Goal: Task Accomplishment & Management: Manage account settings

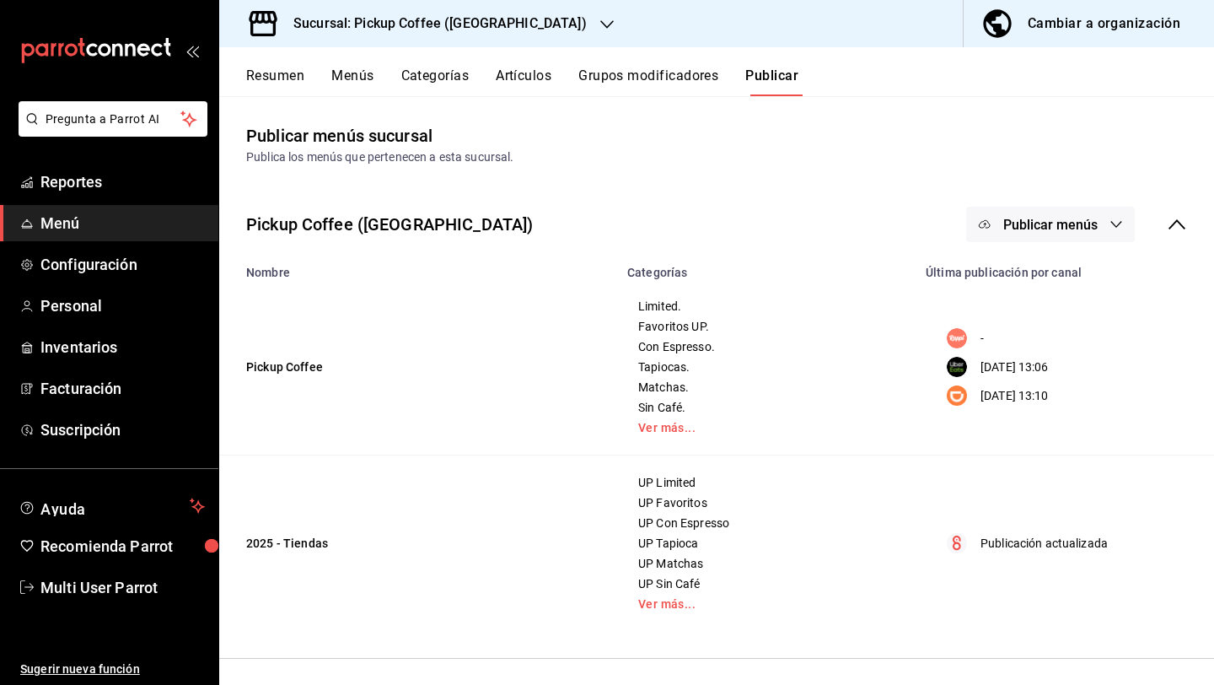
click at [1033, 35] on div "Cambiar a organización" at bounding box center [1104, 24] width 153 height 24
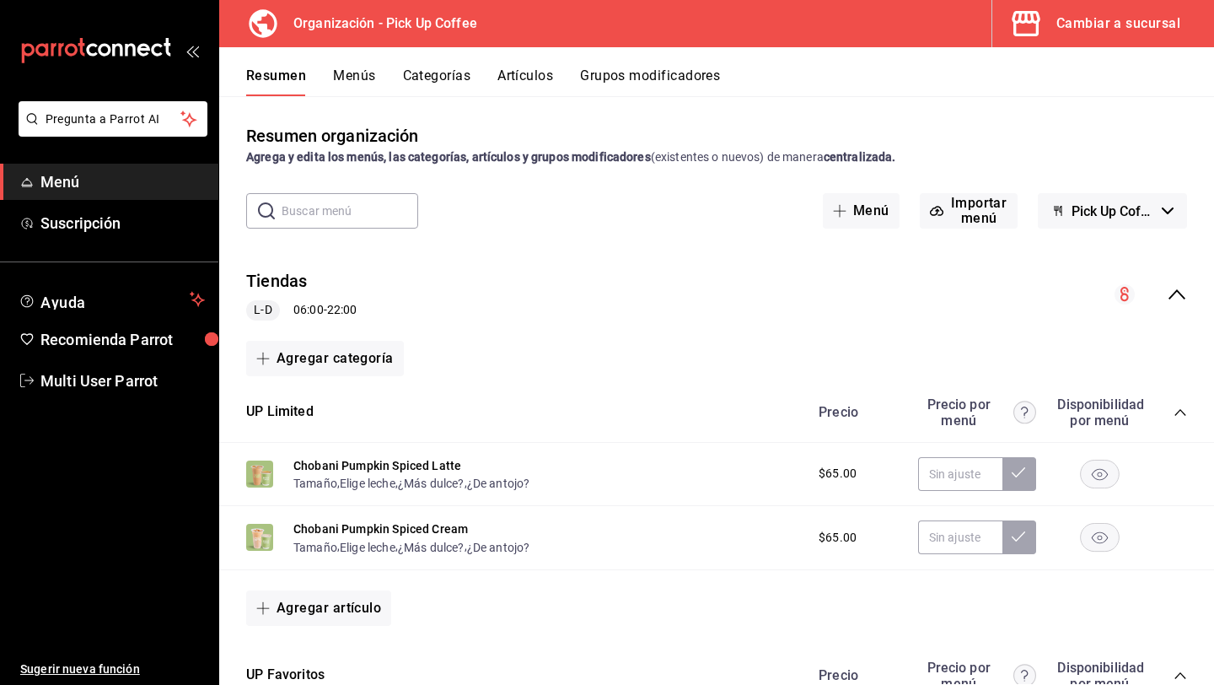
click at [354, 73] on button "Menús" at bounding box center [354, 81] width 42 height 29
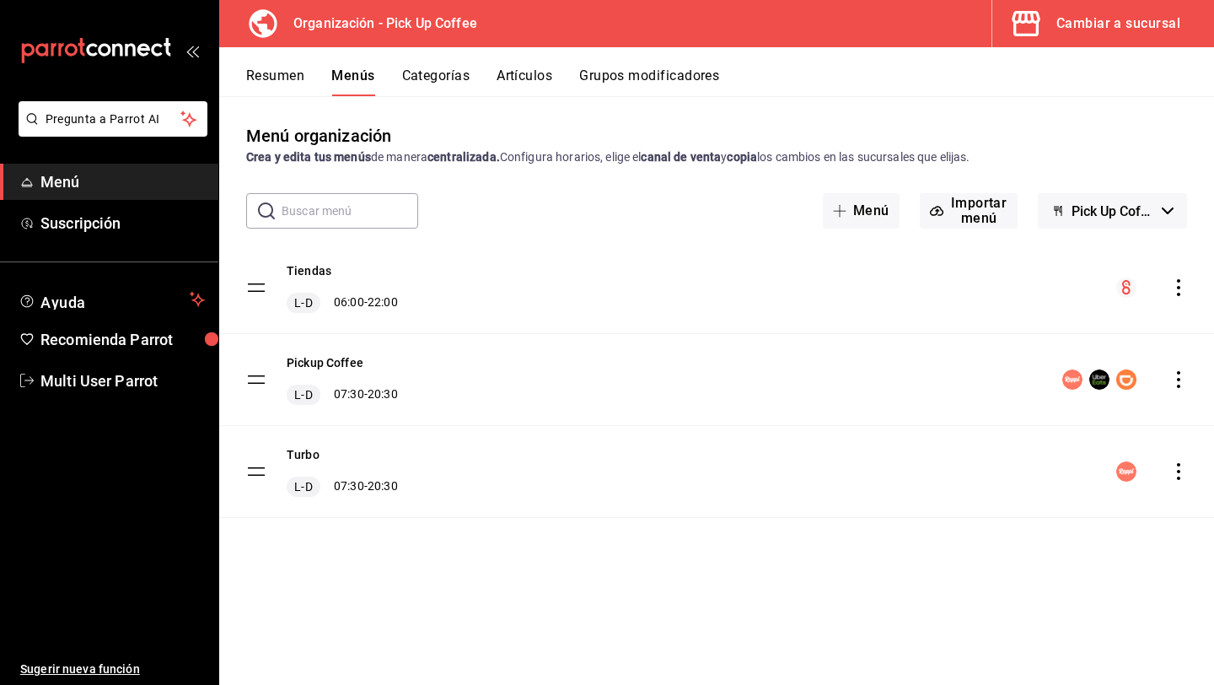
click at [1180, 379] on icon "actions" at bounding box center [1178, 379] width 3 height 17
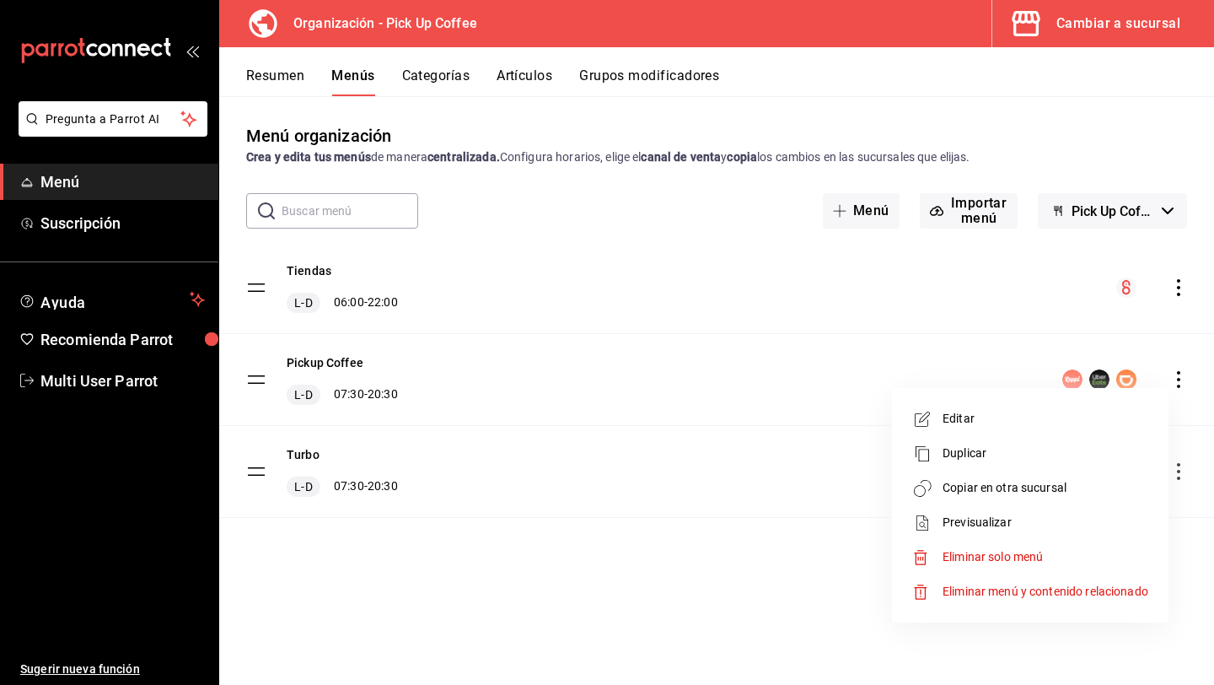
click at [1012, 486] on span "Copiar en otra sucursal" at bounding box center [1046, 488] width 206 height 18
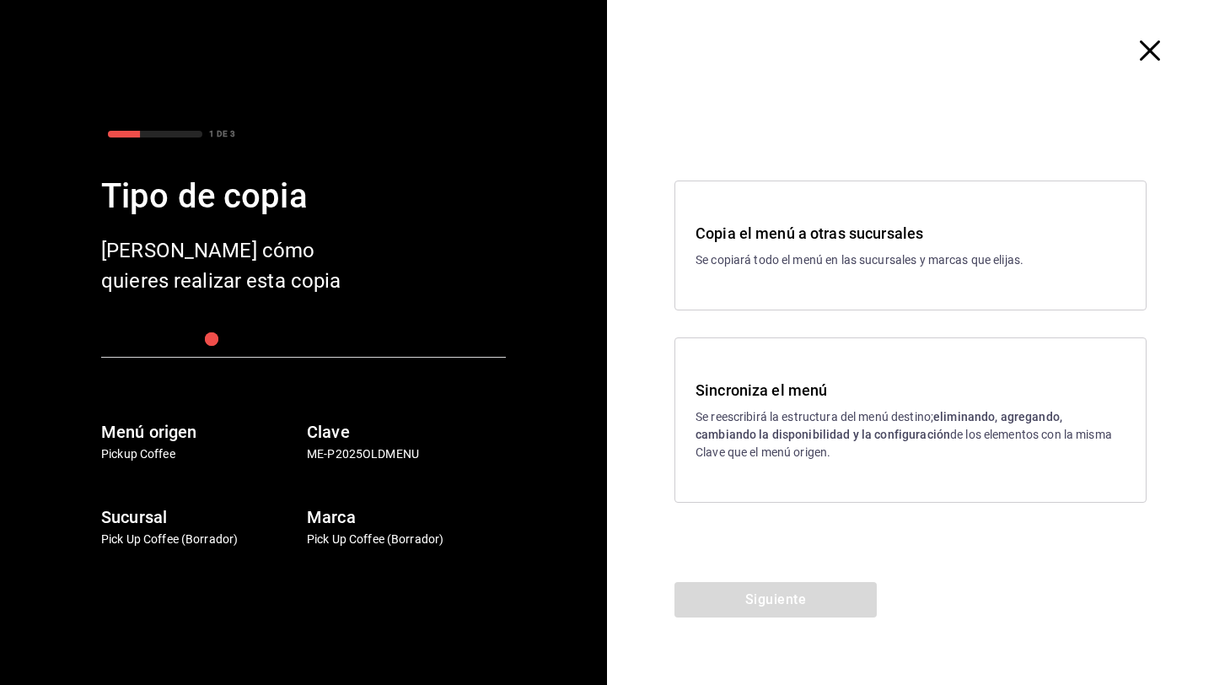
click at [834, 396] on h3 "Sincroniza el menú" at bounding box center [911, 390] width 430 height 23
click at [761, 589] on button "Siguiente" at bounding box center [776, 599] width 202 height 35
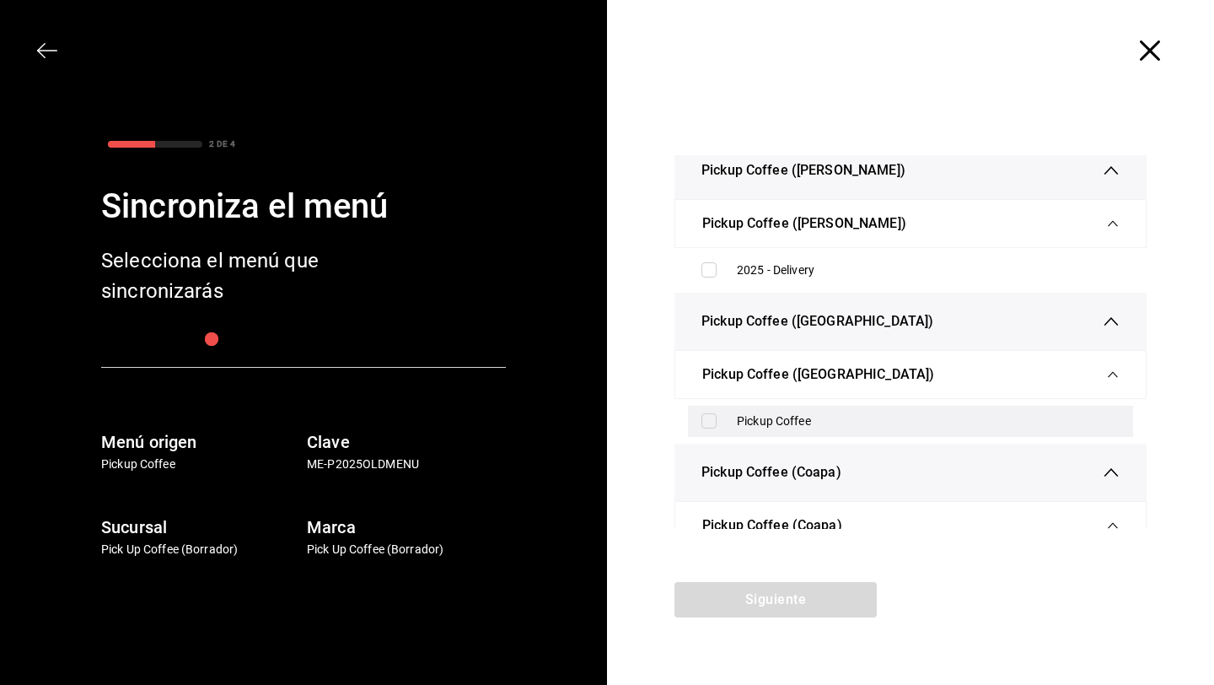
scroll to position [5018, 0]
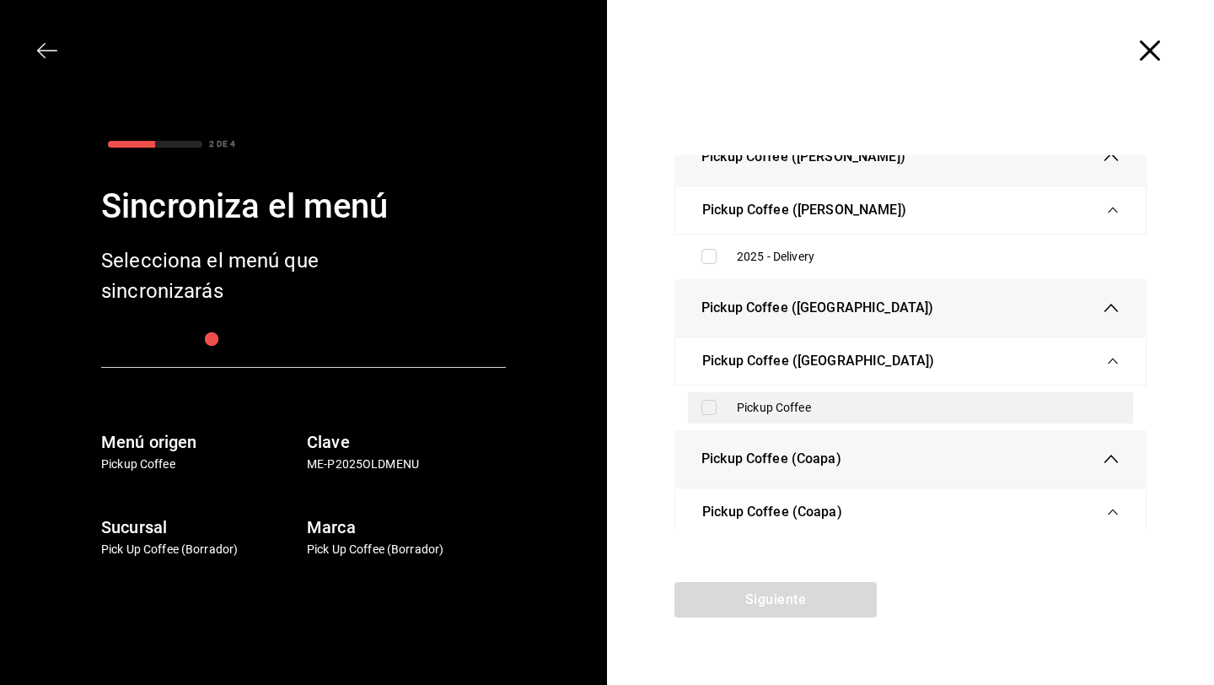
click at [711, 415] on input "checkbox" at bounding box center [709, 407] width 15 height 15
checkbox input "true"
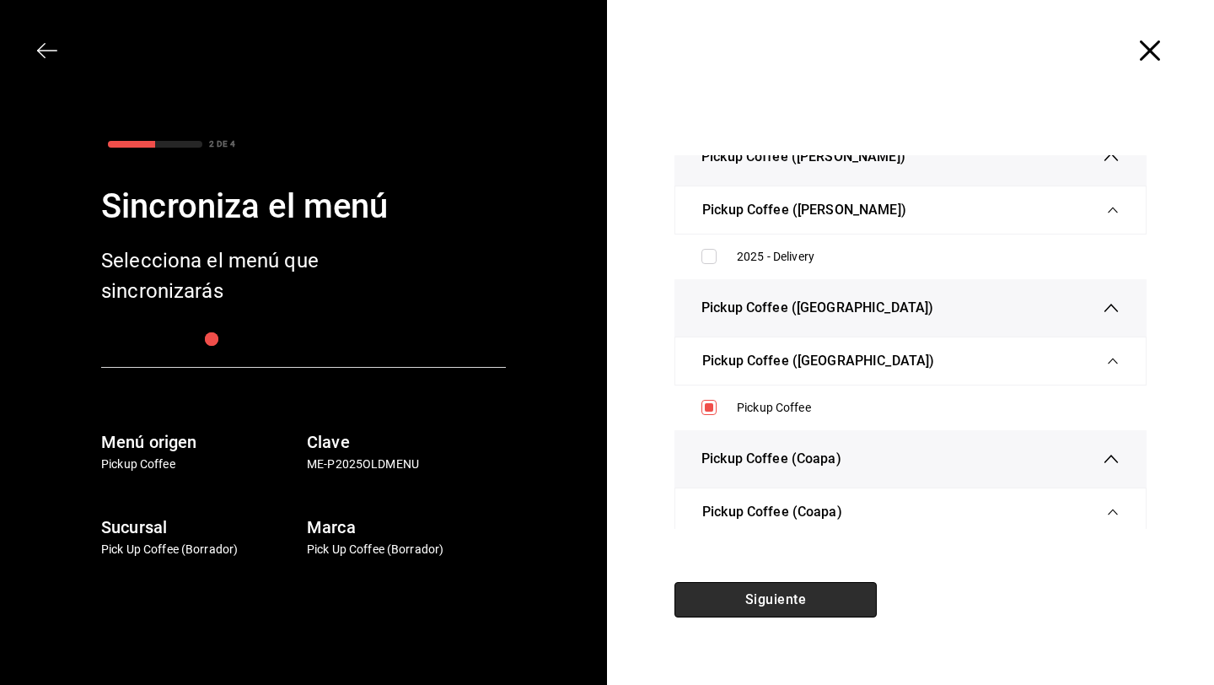
click at [753, 600] on button "Siguiente" at bounding box center [776, 599] width 202 height 35
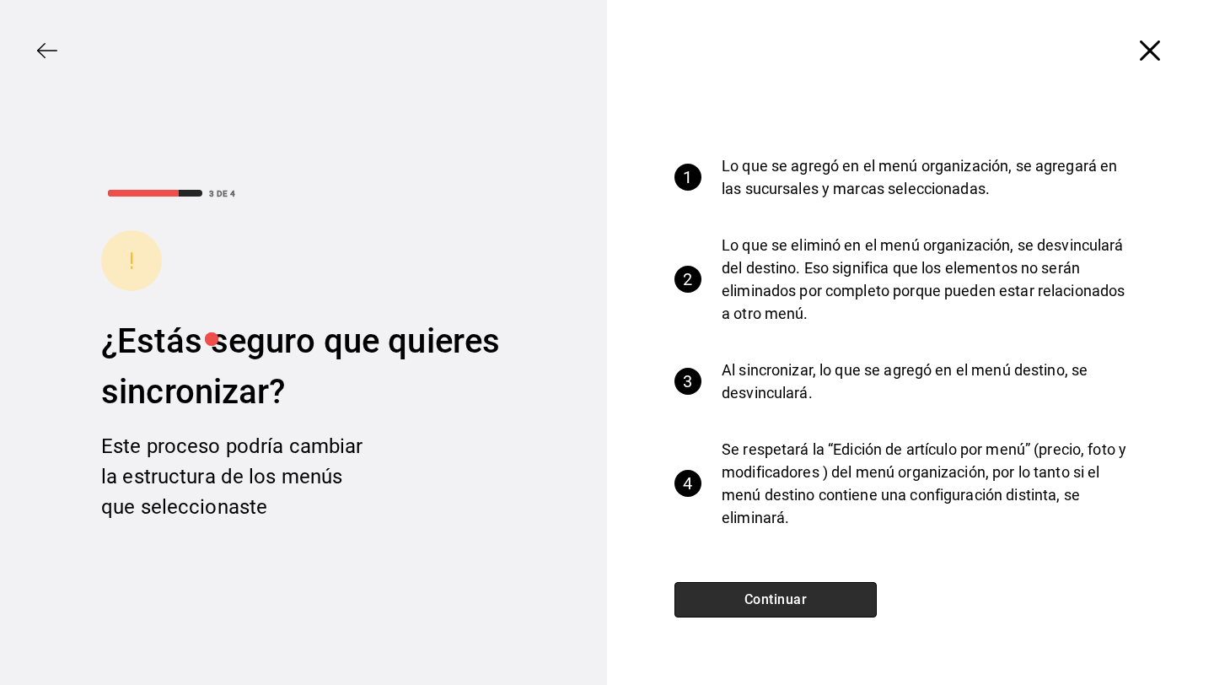
click at [753, 600] on button "Continuar" at bounding box center [776, 599] width 202 height 35
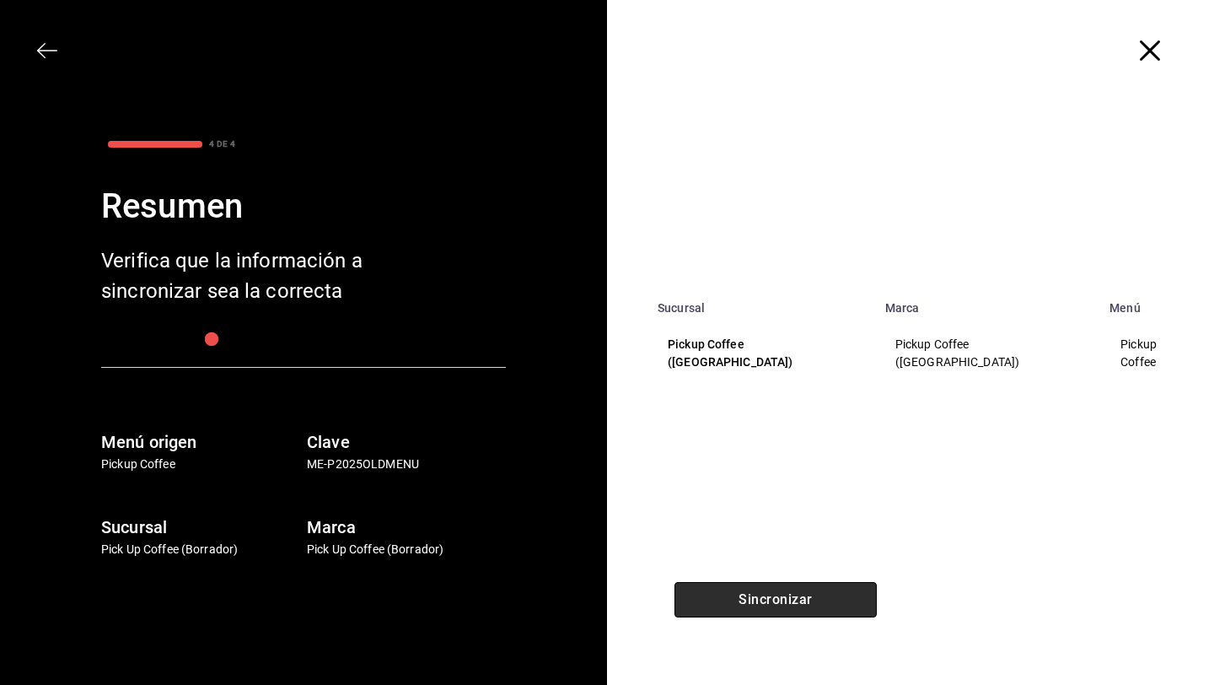
click at [752, 600] on button "Sincronizar" at bounding box center [776, 599] width 202 height 35
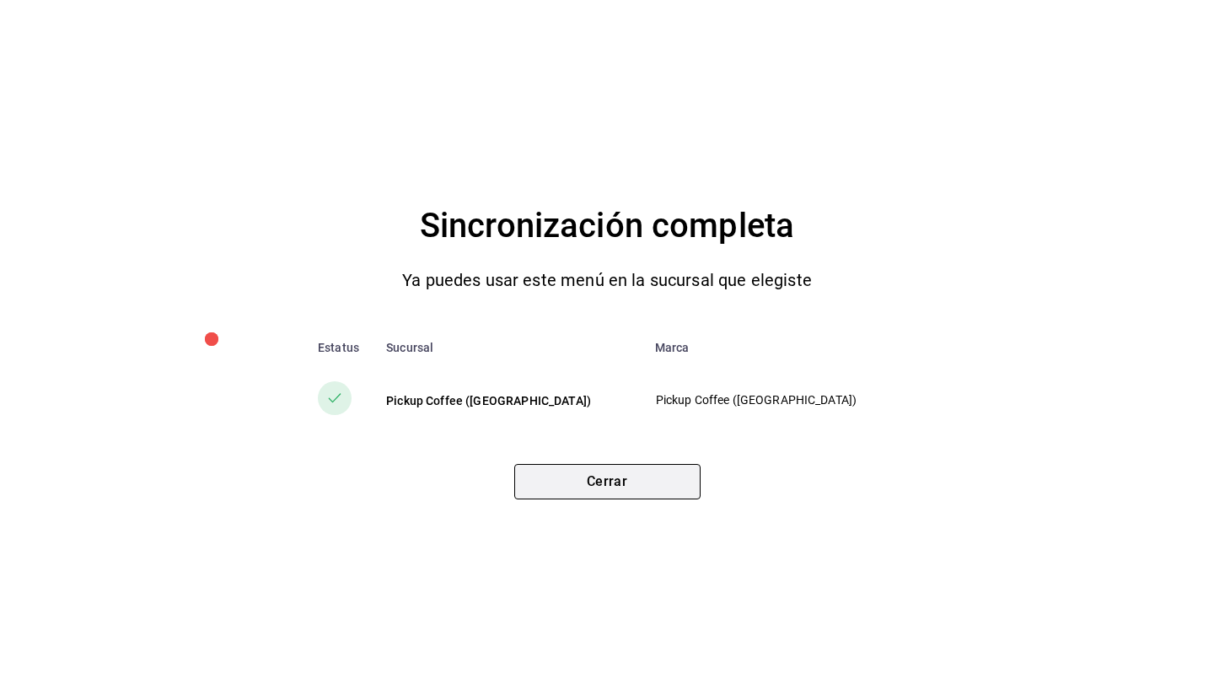
click at [664, 481] on button "Cerrar" at bounding box center [607, 481] width 186 height 35
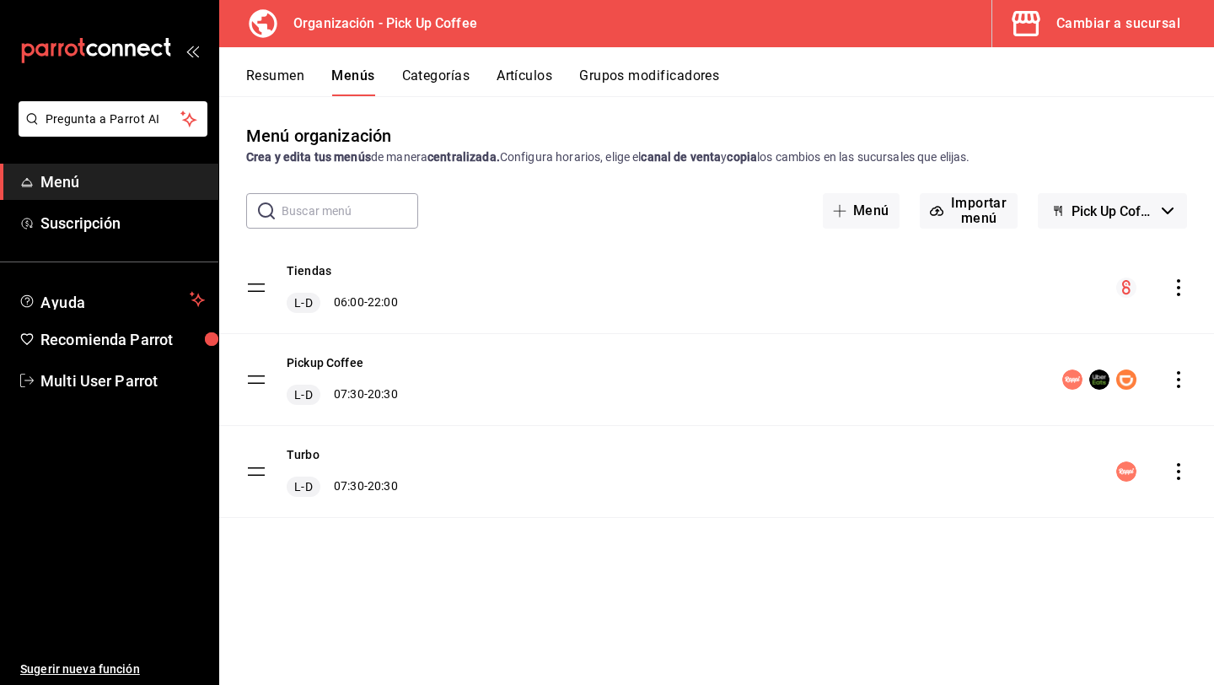
click at [1179, 272] on div "Tiendas L-D 06:00 - 22:00" at bounding box center [716, 287] width 995 height 91
click at [1185, 284] on icon "actions" at bounding box center [1178, 287] width 17 height 17
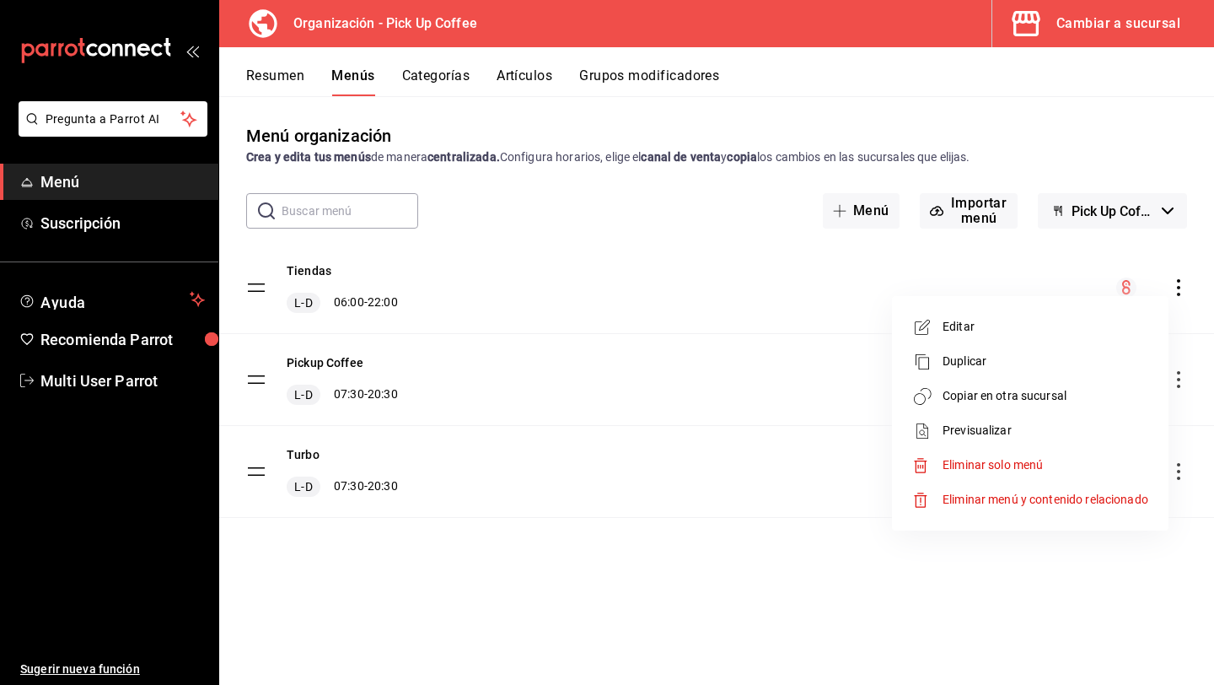
click at [1062, 399] on span "Copiar en otra sucursal" at bounding box center [1046, 396] width 206 height 18
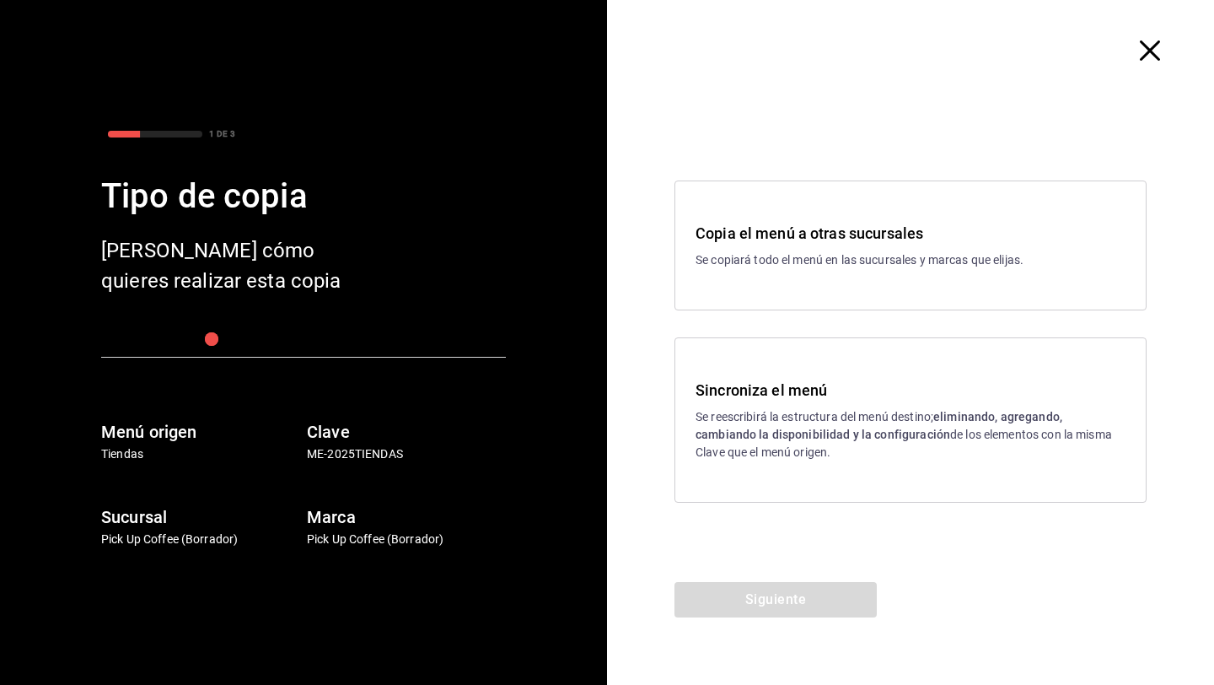
click at [1146, 51] on icon "button" at bounding box center [1150, 50] width 20 height 20
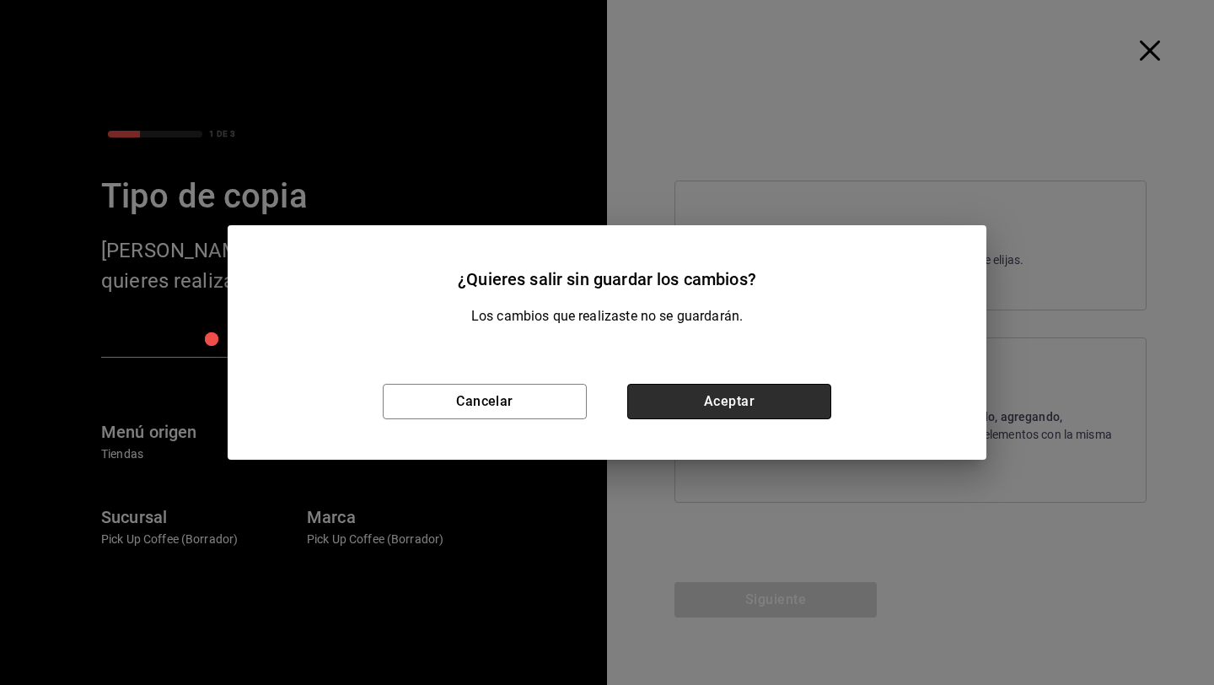
click at [687, 413] on button "Aceptar" at bounding box center [729, 401] width 204 height 35
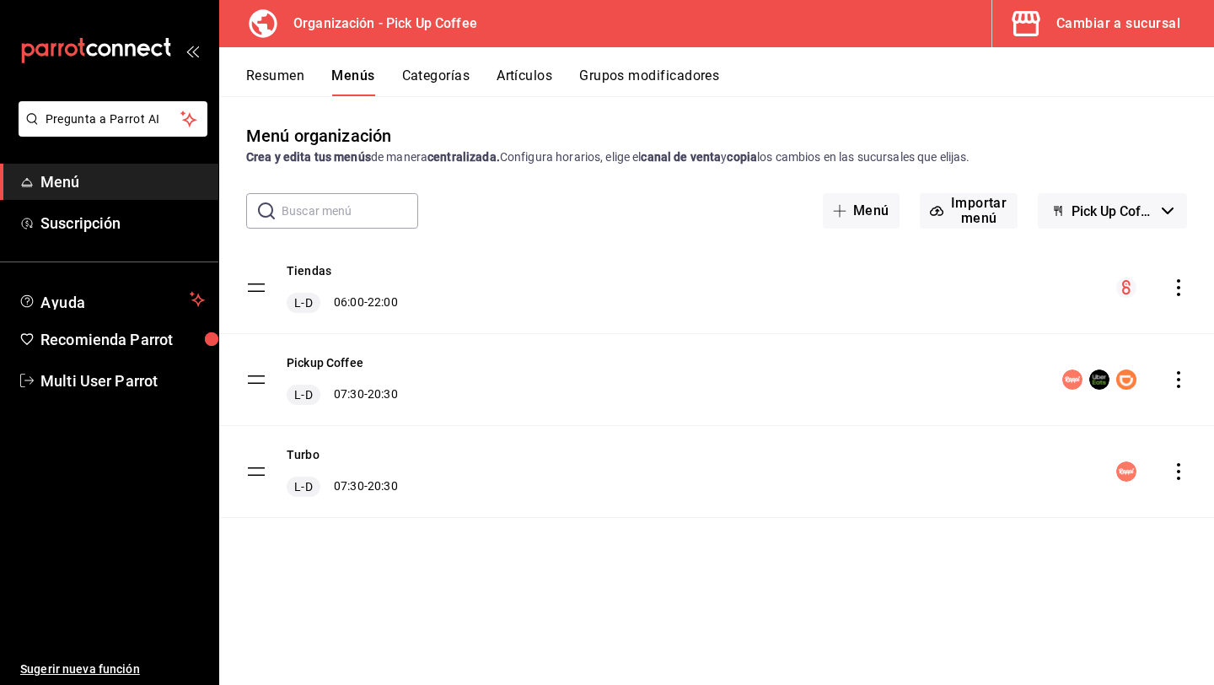
click at [1062, 39] on button "Cambiar a sucursal" at bounding box center [1096, 23] width 208 height 47
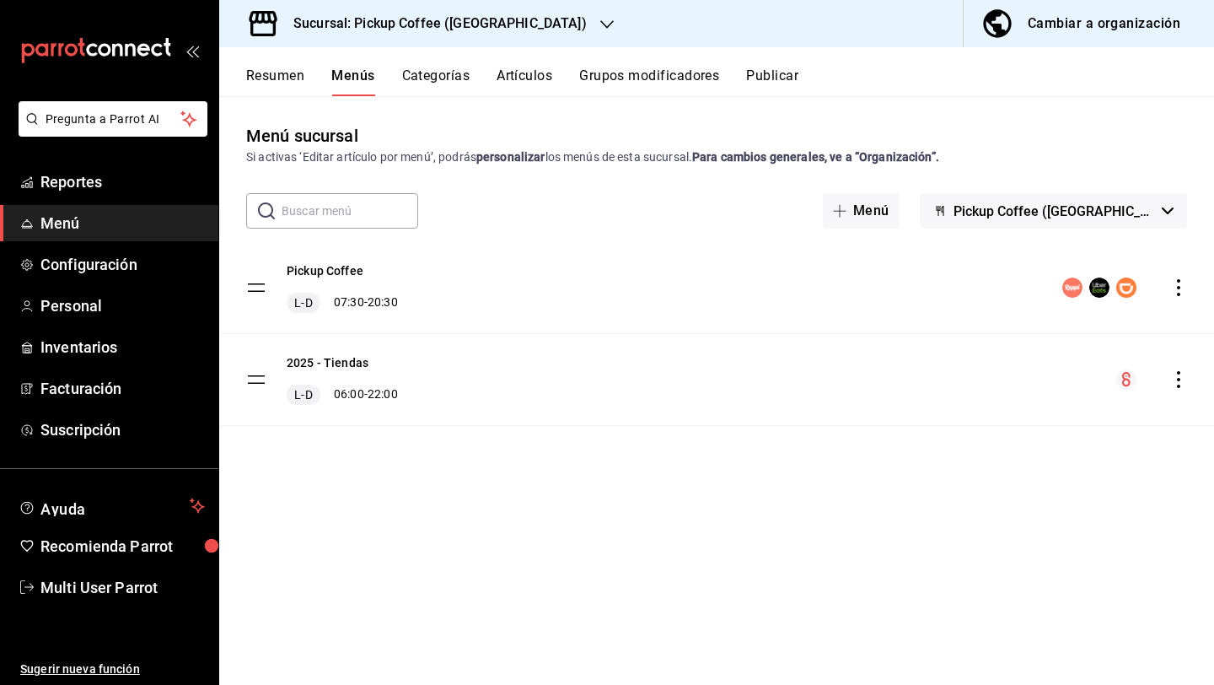
click at [1177, 285] on icon "actions" at bounding box center [1178, 287] width 17 height 17
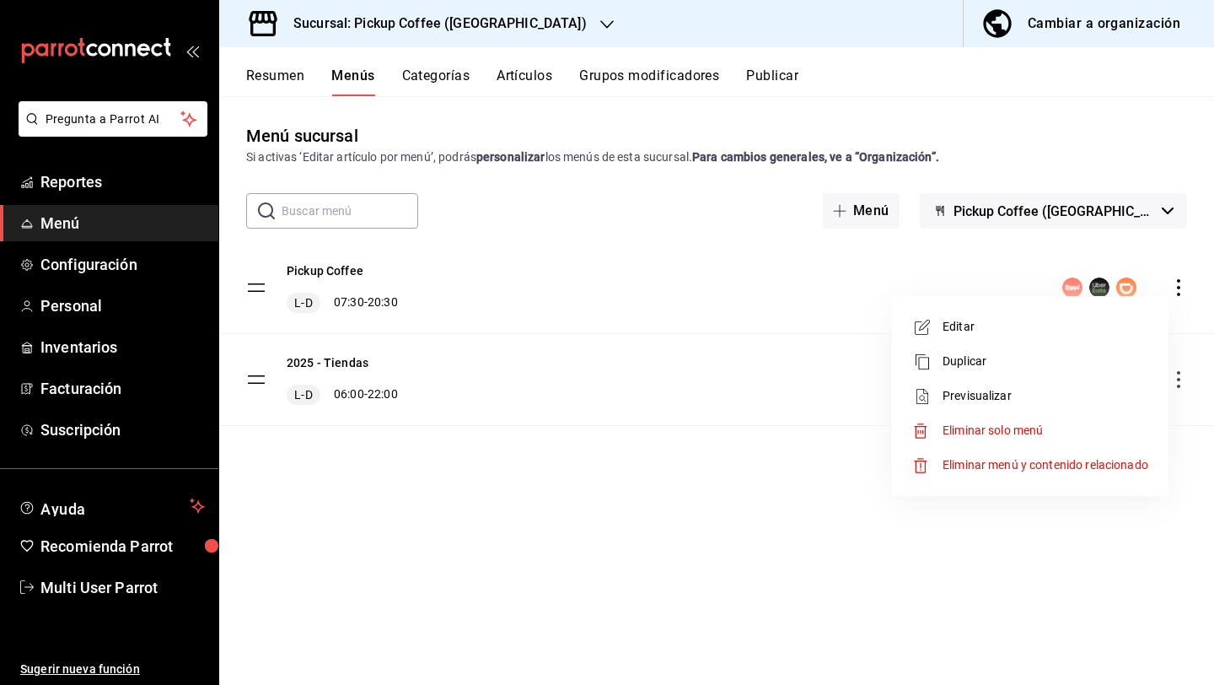
click at [989, 393] on span "Previsualizar" at bounding box center [1046, 396] width 206 height 18
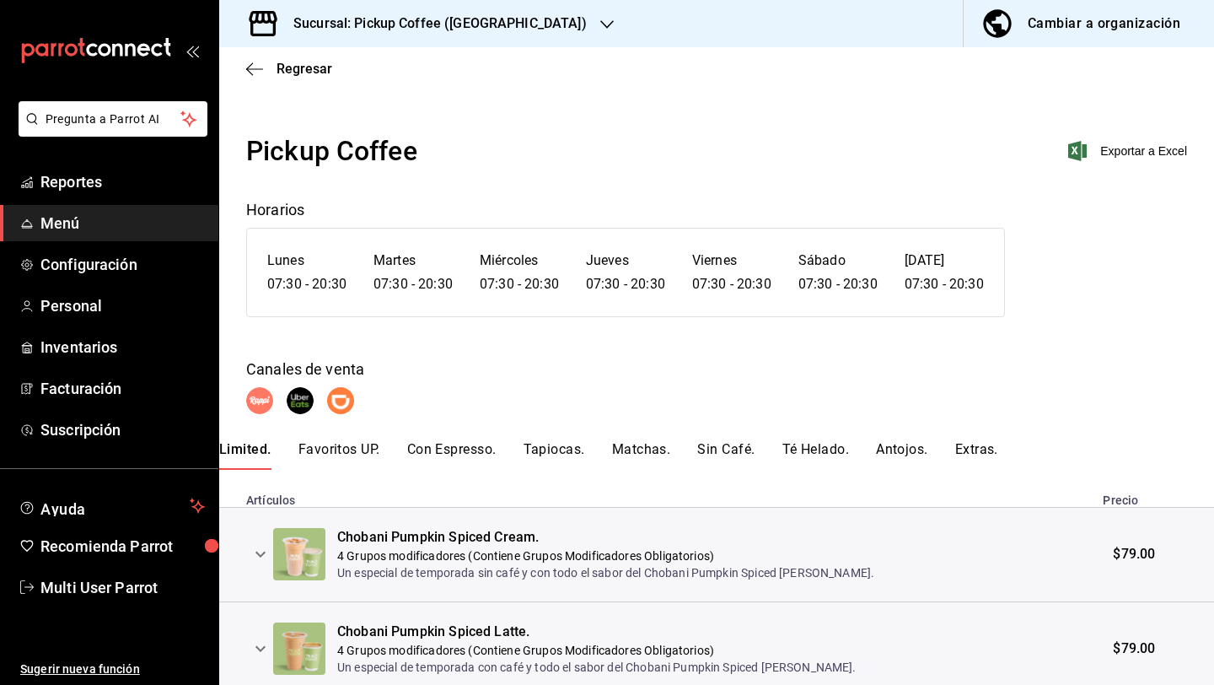
click at [663, 446] on button "Matchas." at bounding box center [641, 455] width 59 height 29
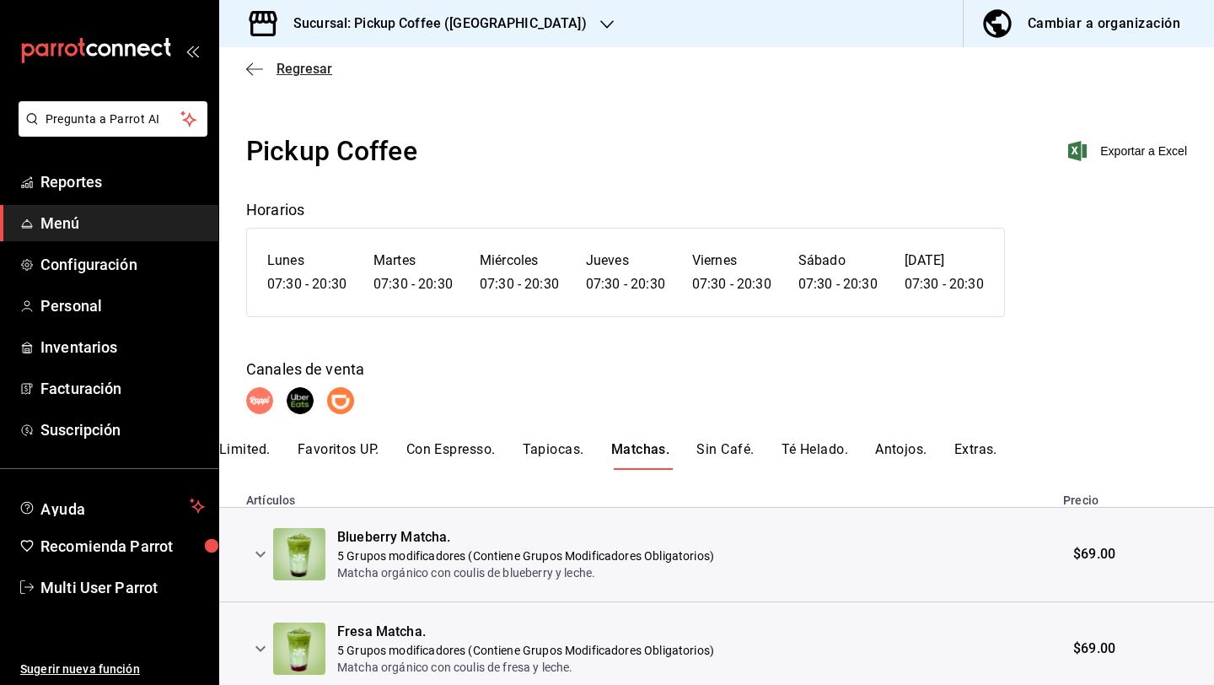
click at [253, 73] on icon "button" at bounding box center [254, 69] width 17 height 15
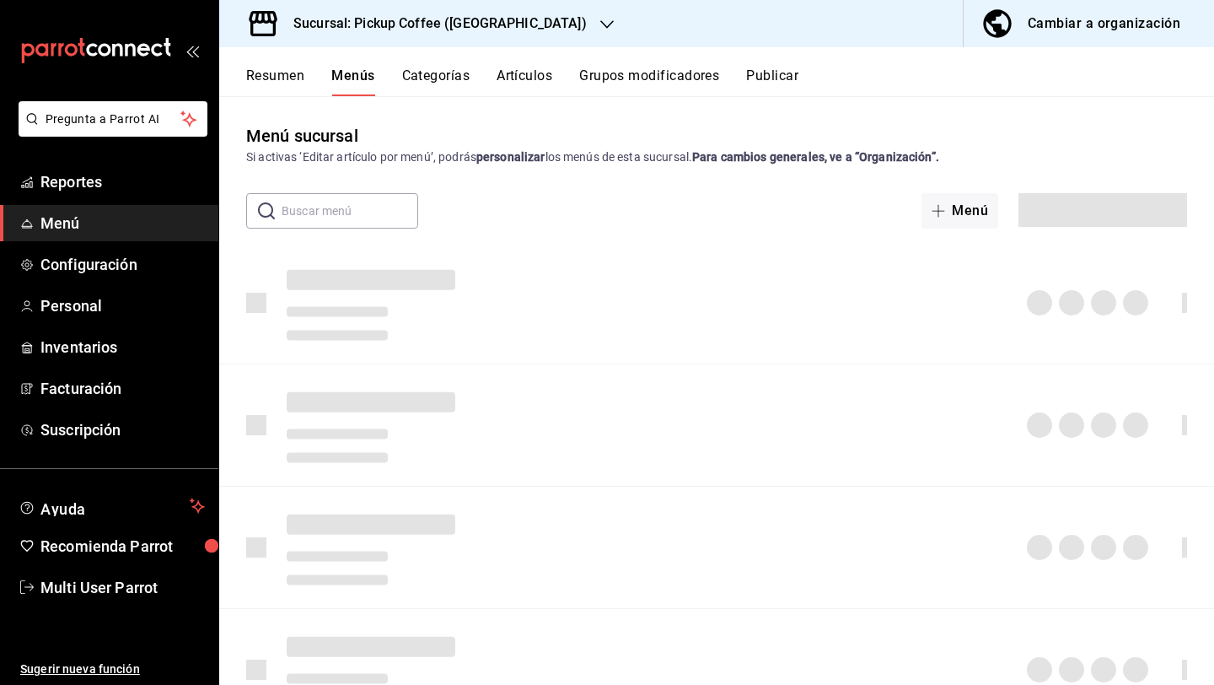
click at [763, 78] on button "Publicar" at bounding box center [772, 81] width 52 height 29
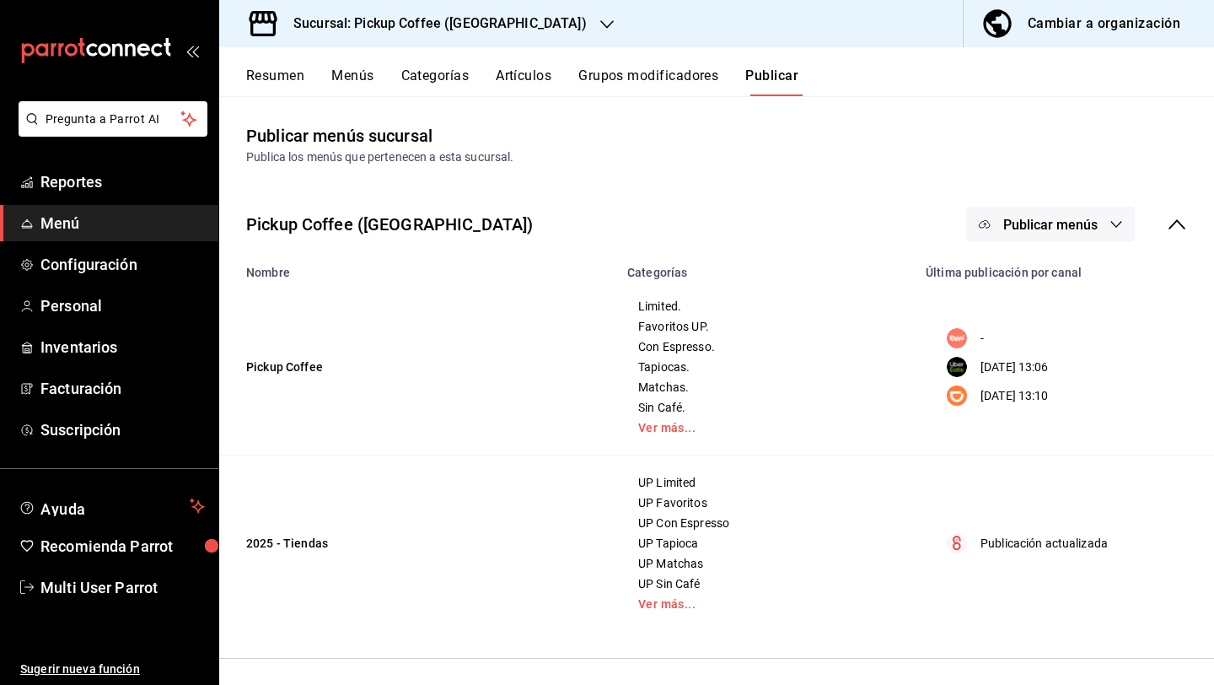
click at [1086, 223] on span "Publicar menús" at bounding box center [1050, 225] width 94 height 16
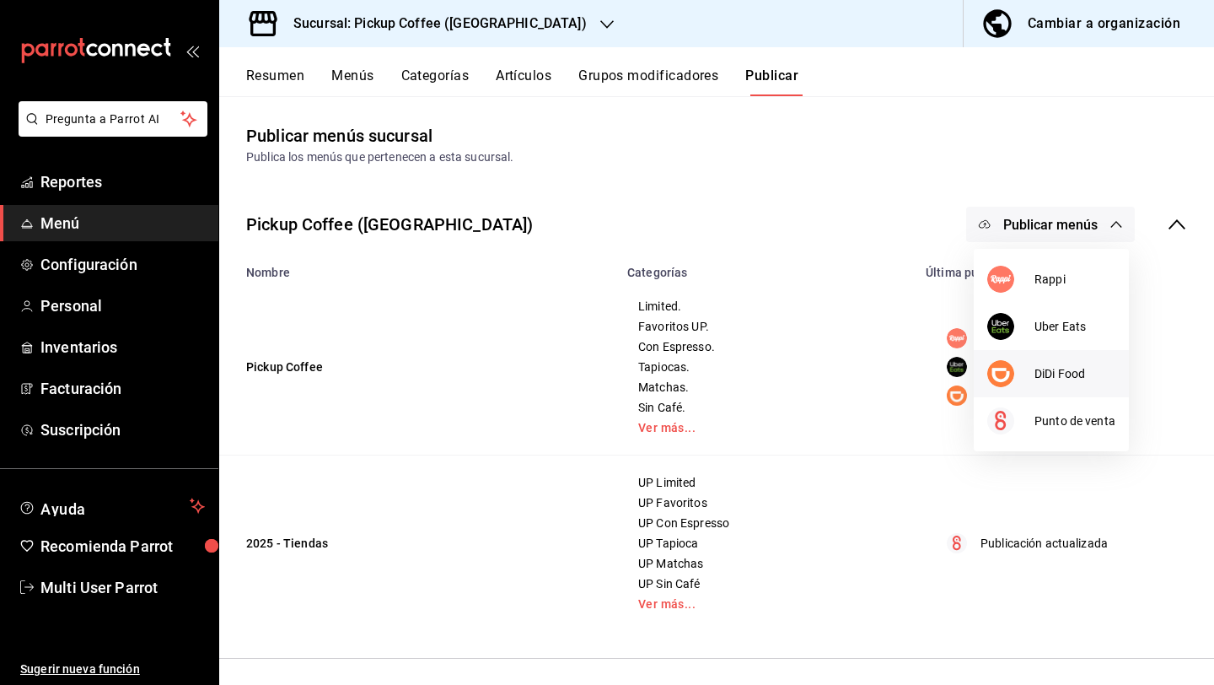
click at [1047, 359] on li "DiDi Food" at bounding box center [1051, 373] width 155 height 47
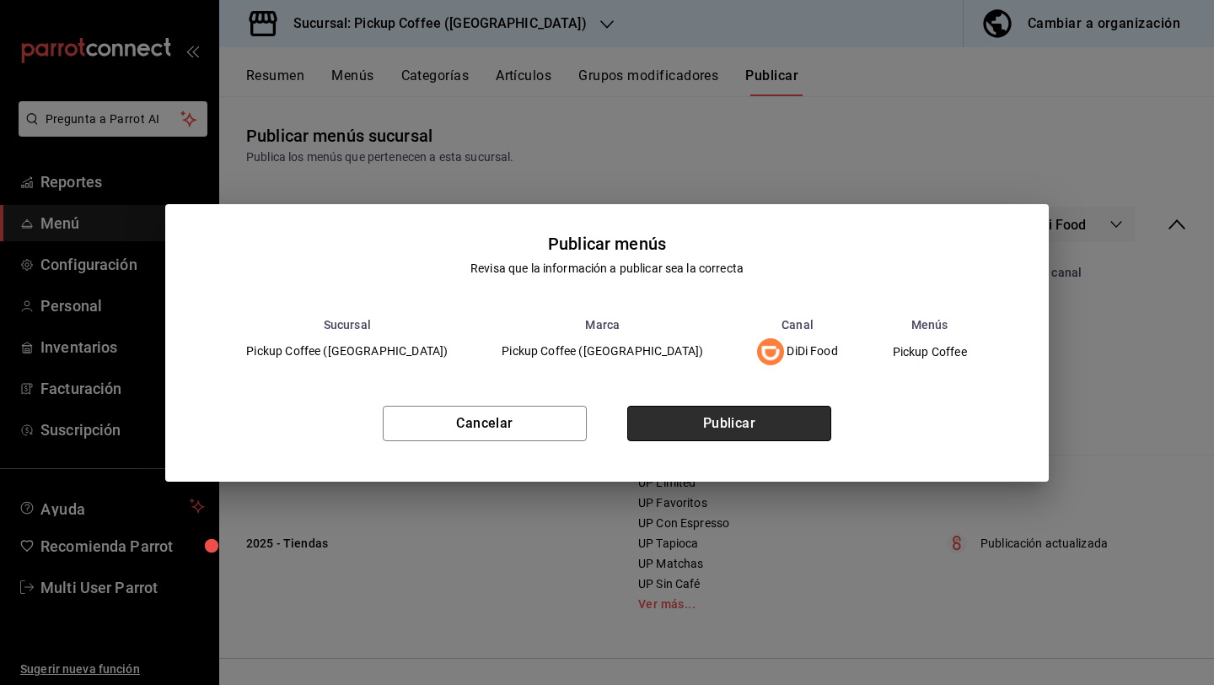
click at [789, 420] on button "Publicar" at bounding box center [729, 423] width 204 height 35
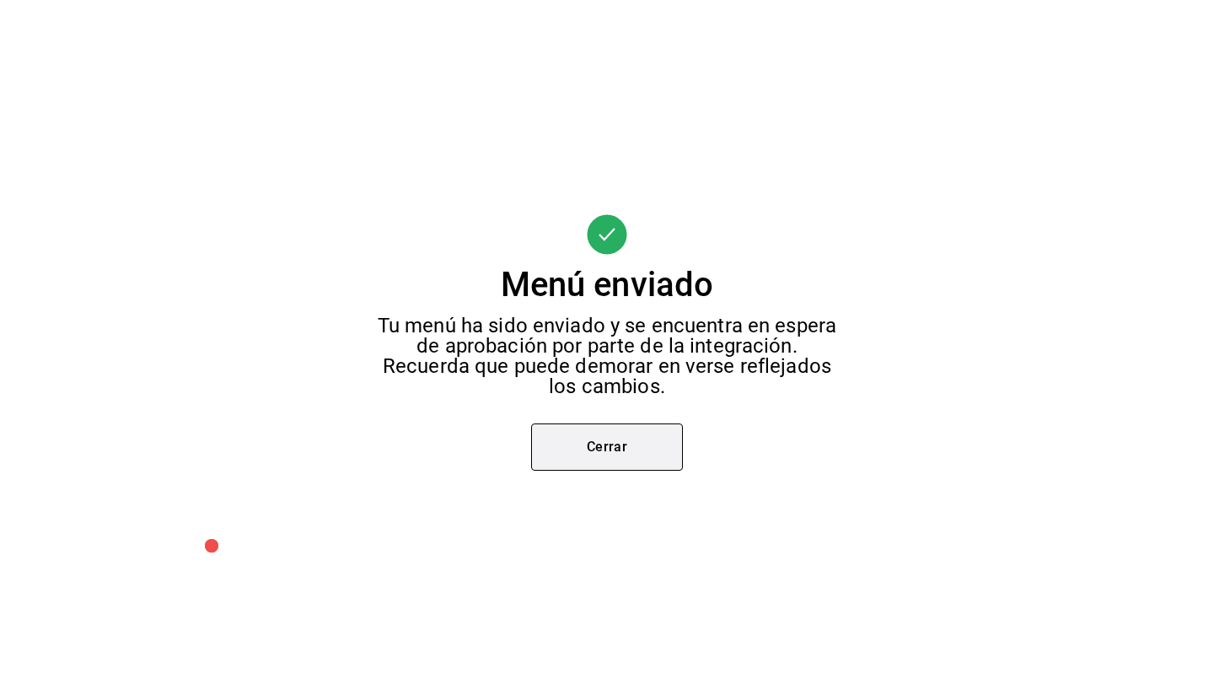
click at [653, 444] on button "Cerrar" at bounding box center [607, 446] width 152 height 47
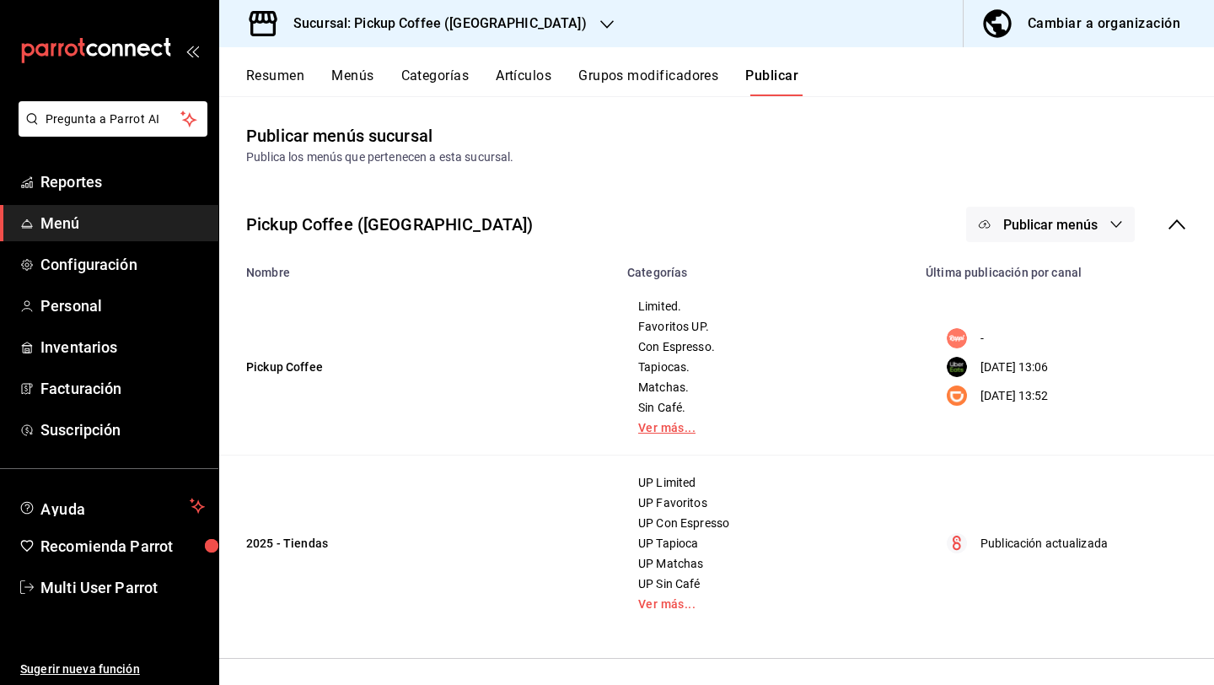
click at [678, 431] on link "Ver más..." at bounding box center [766, 428] width 256 height 12
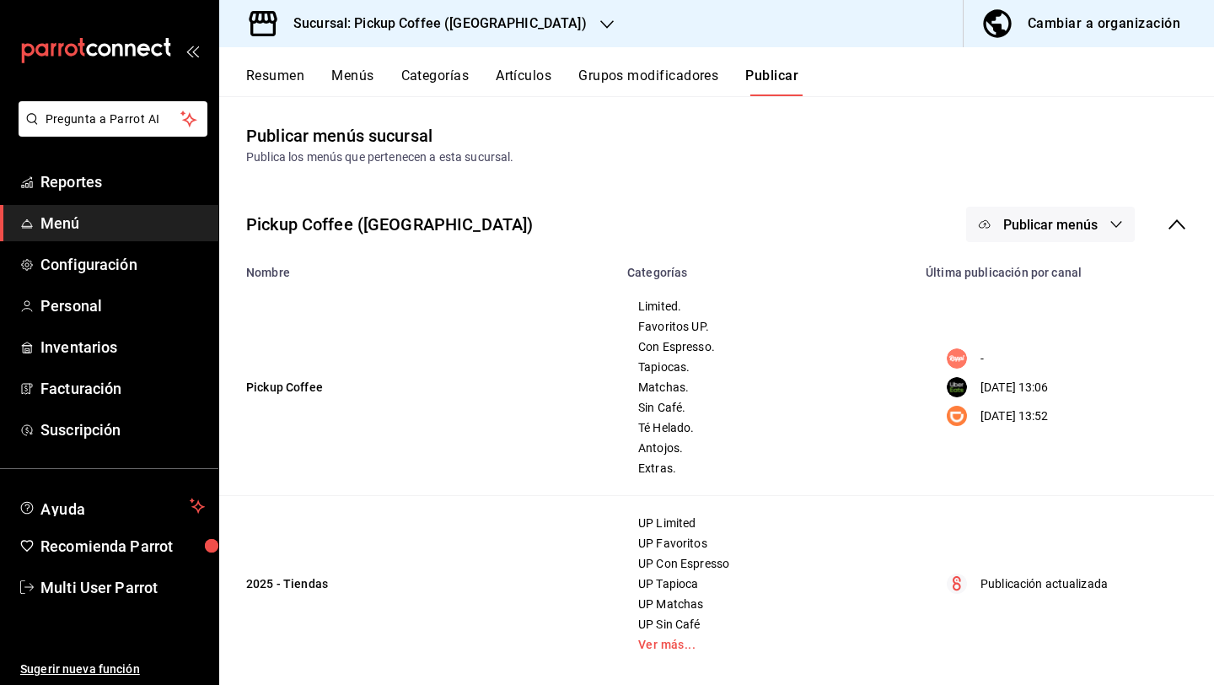
click at [347, 82] on button "Menús" at bounding box center [352, 81] width 42 height 29
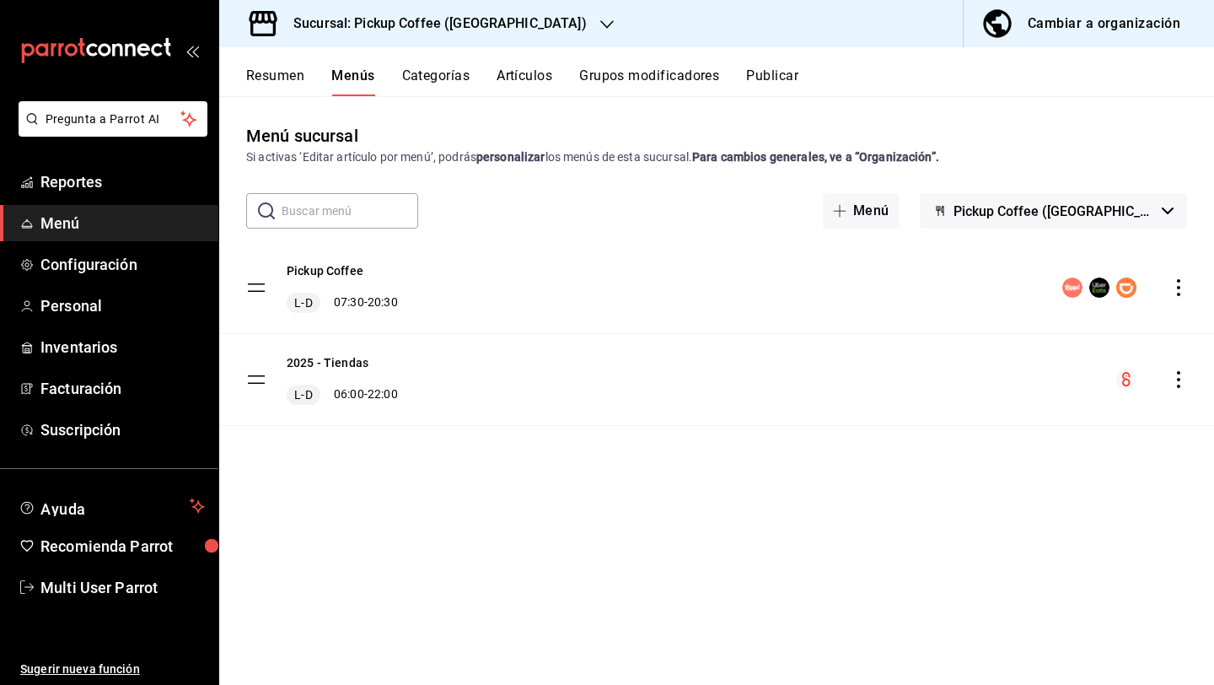
click at [1176, 297] on div "menu-maker-table" at bounding box center [1124, 287] width 125 height 20
click at [1181, 294] on icon "actions" at bounding box center [1178, 287] width 17 height 17
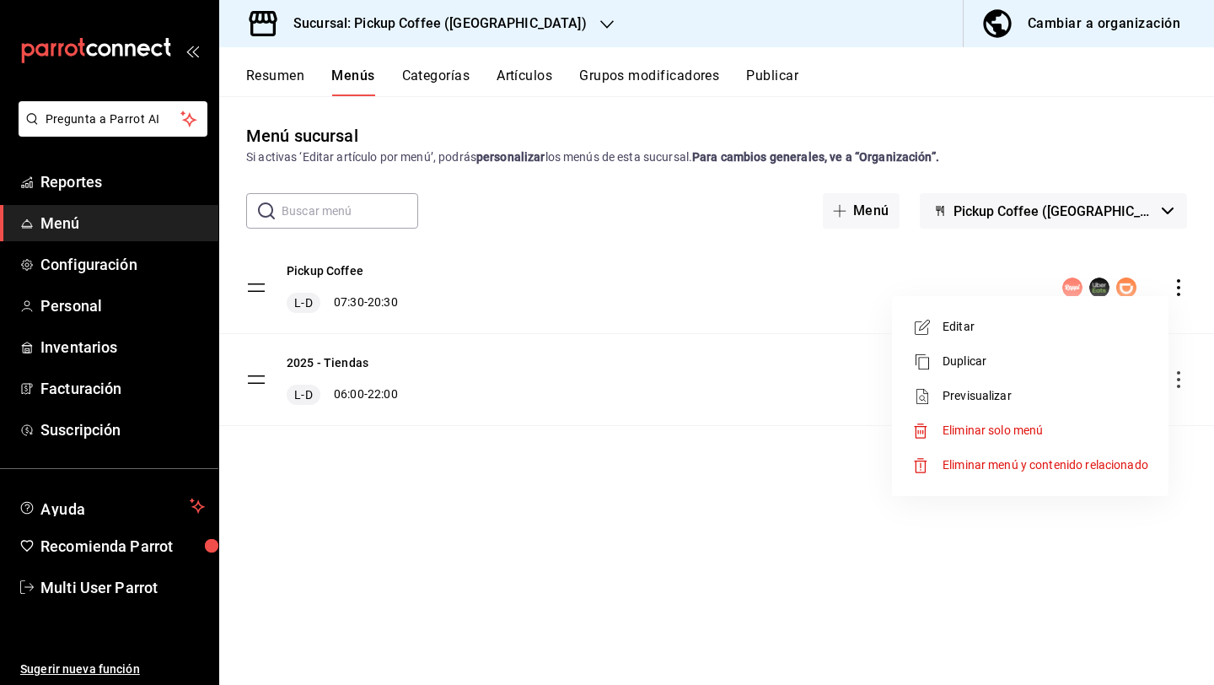
click at [1088, 329] on span "Editar" at bounding box center [1046, 327] width 206 height 18
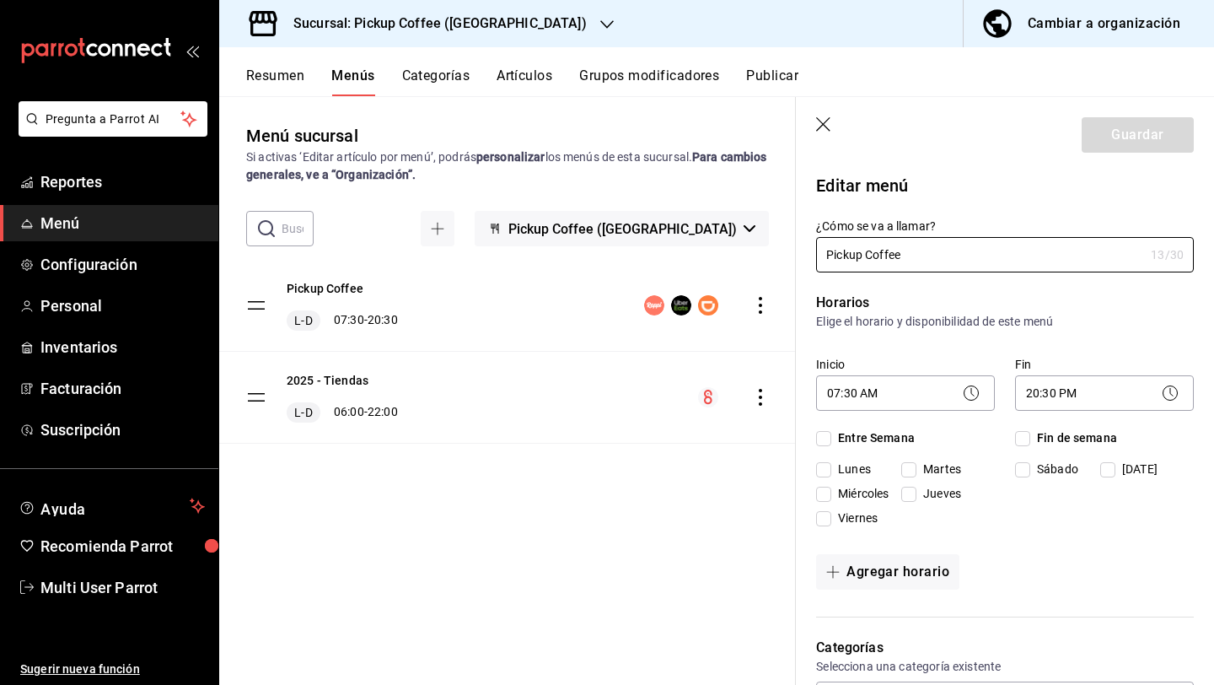
checkbox input "true"
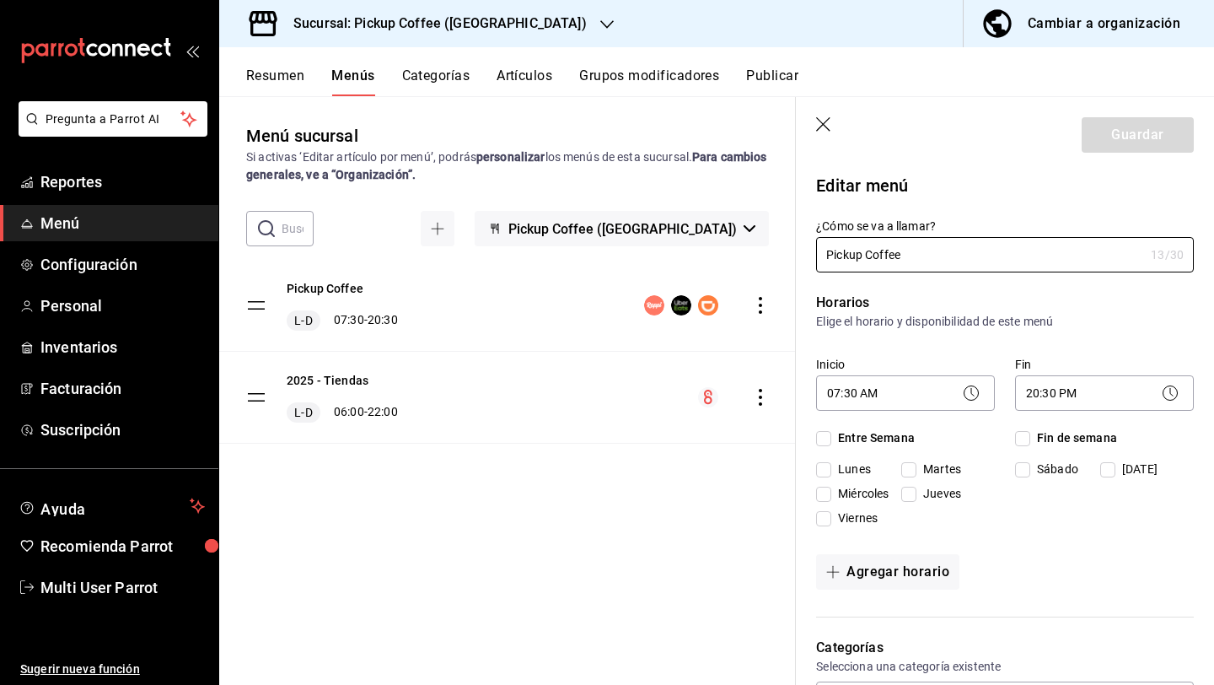
checkbox input "true"
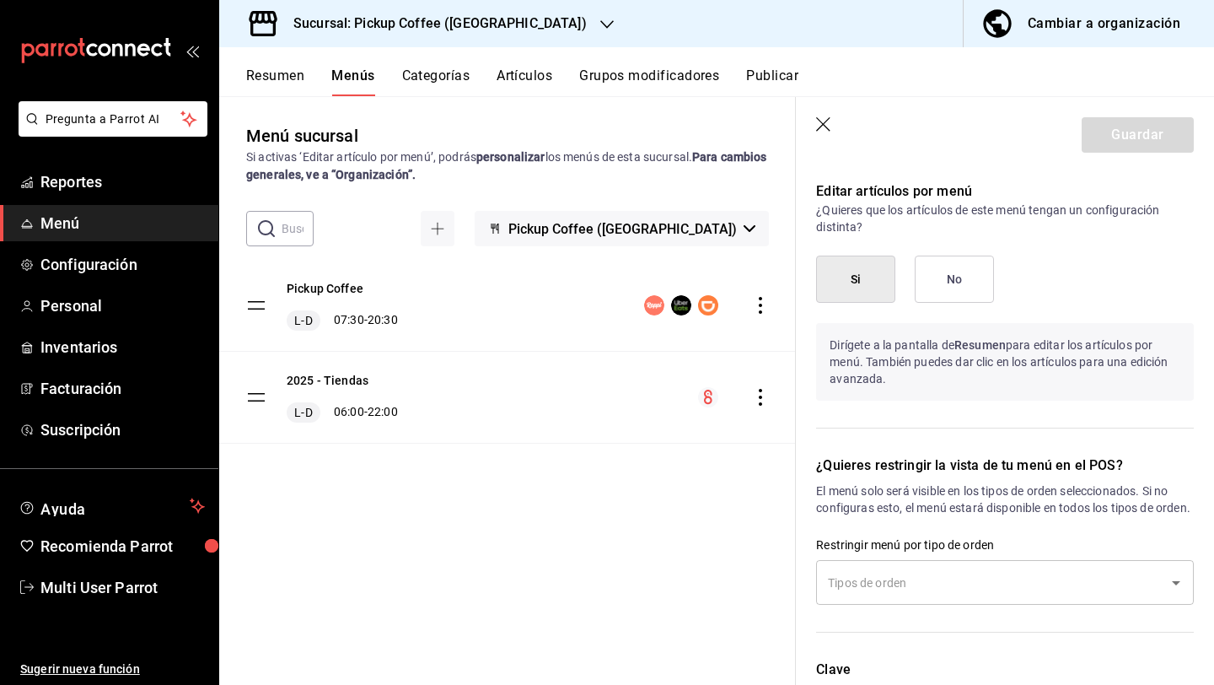
scroll to position [1247, 0]
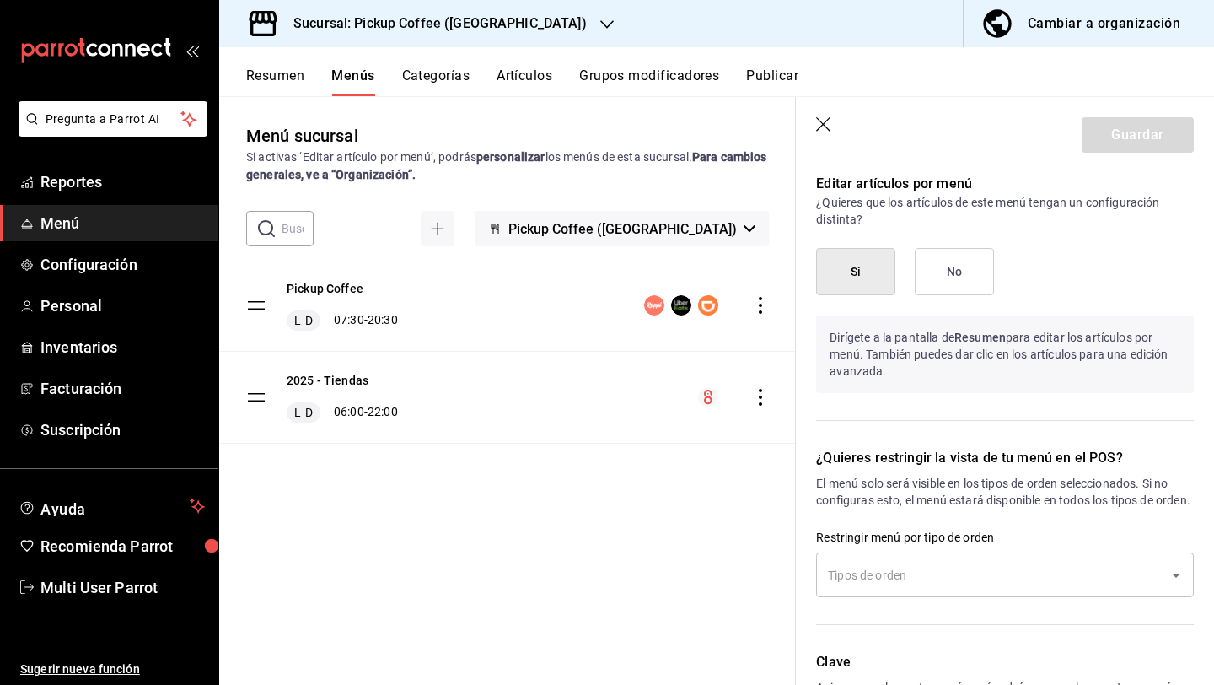
click at [849, 281] on button "Si" at bounding box center [855, 271] width 79 height 47
click at [953, 275] on button "No" at bounding box center [954, 271] width 79 height 47
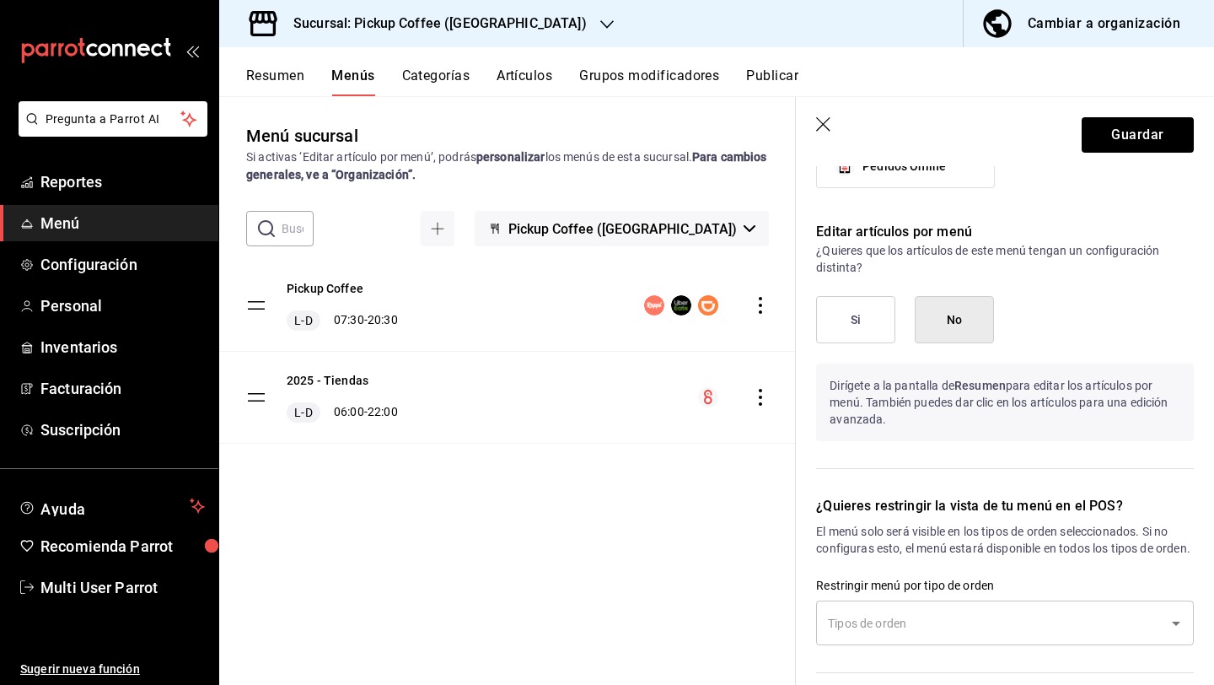
scroll to position [1191, 0]
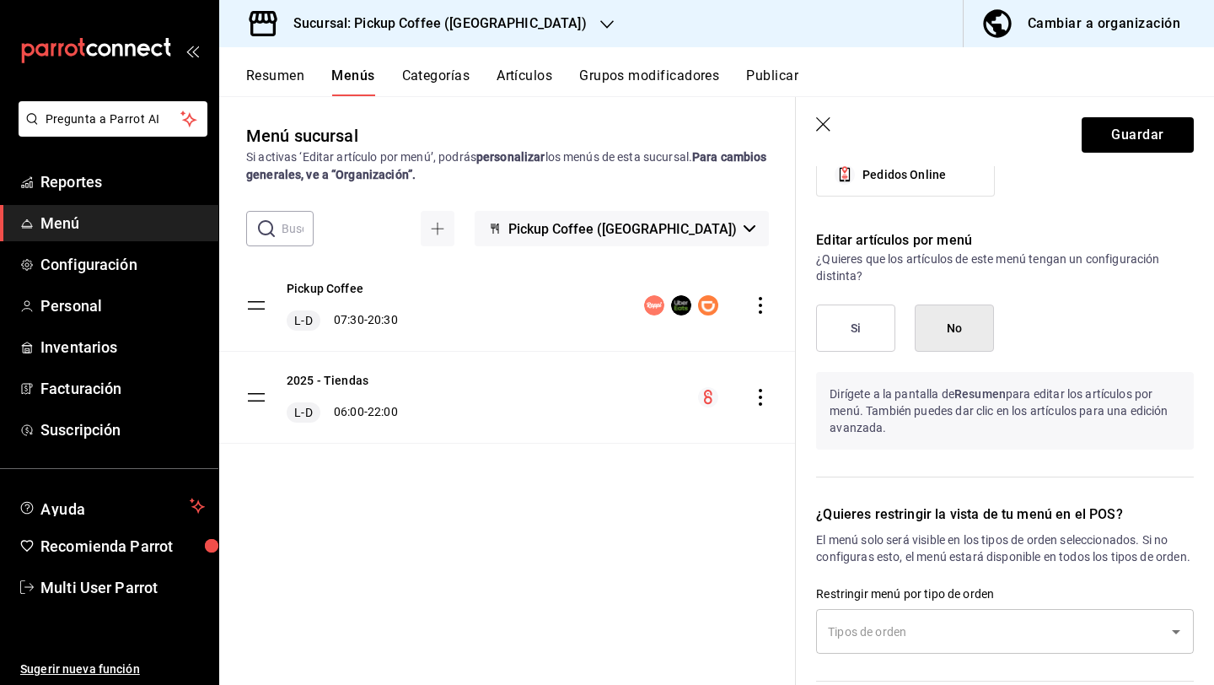
click at [874, 317] on button "Si" at bounding box center [855, 327] width 79 height 47
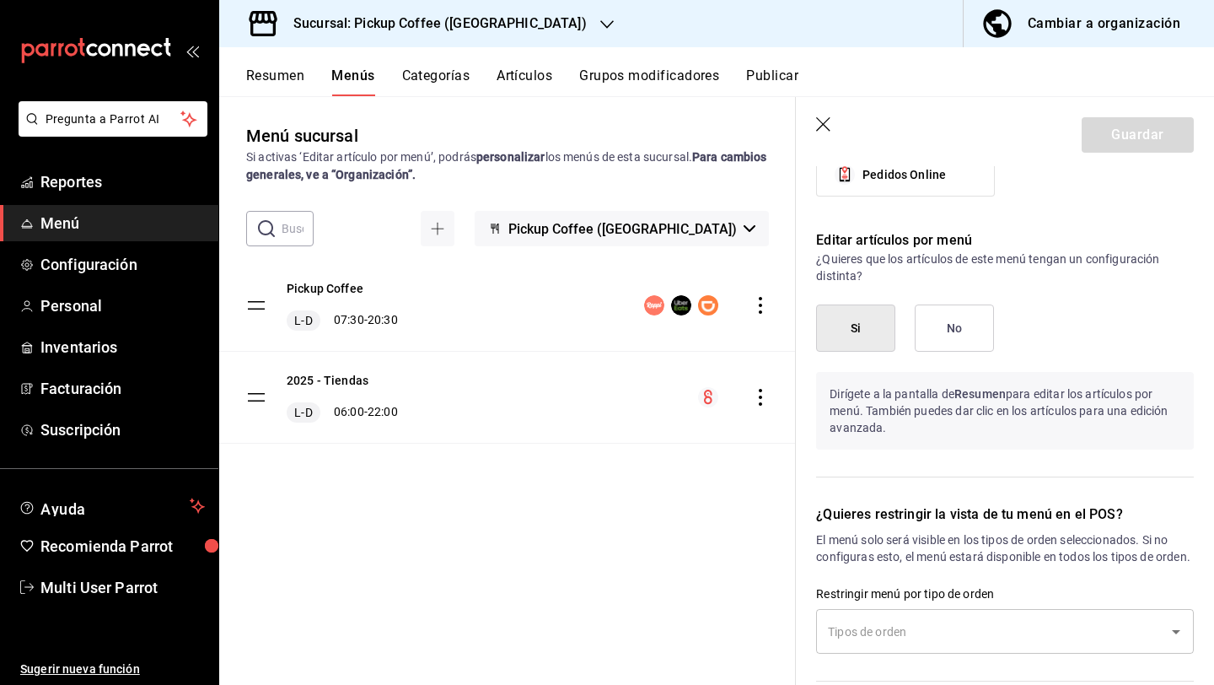
click at [930, 320] on button "No" at bounding box center [954, 327] width 79 height 47
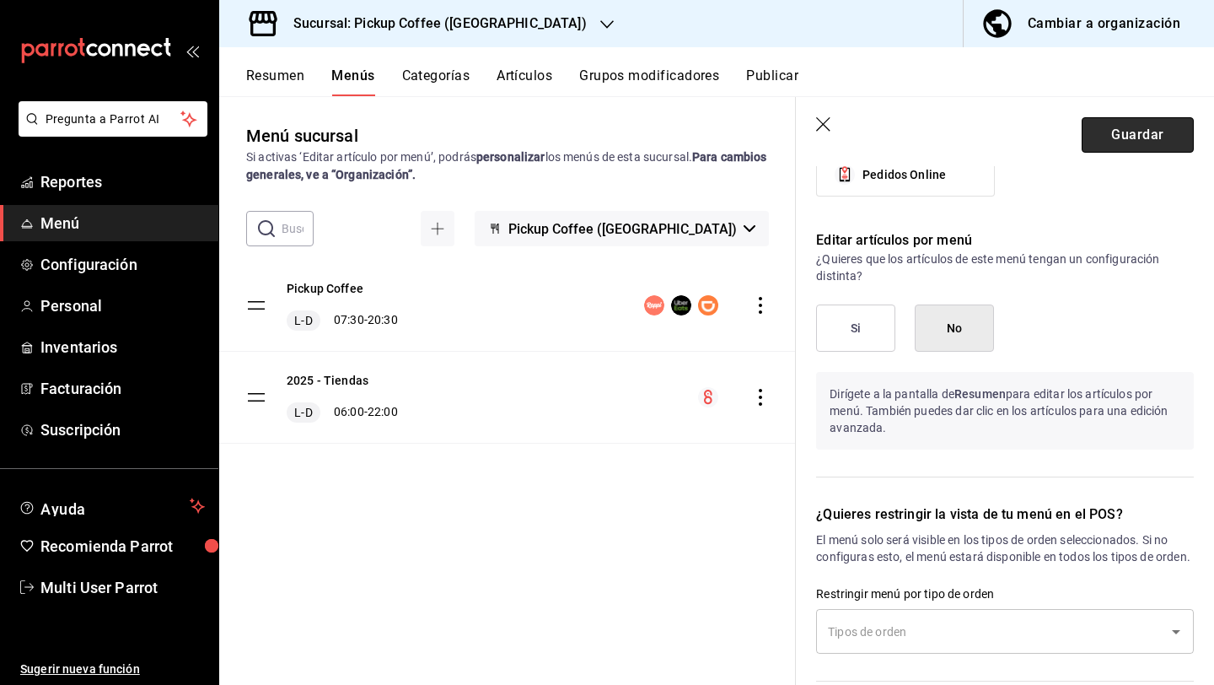
click at [1135, 127] on button "Guardar" at bounding box center [1138, 134] width 112 height 35
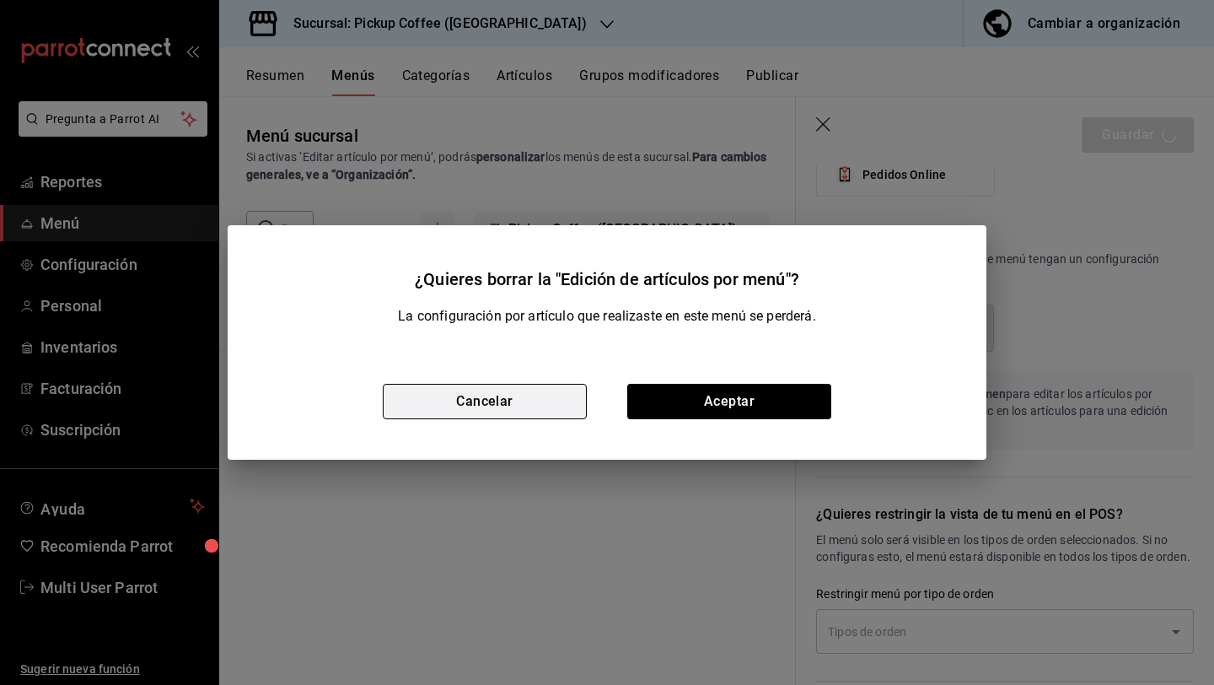
click at [547, 403] on button "Cancelar" at bounding box center [485, 401] width 204 height 35
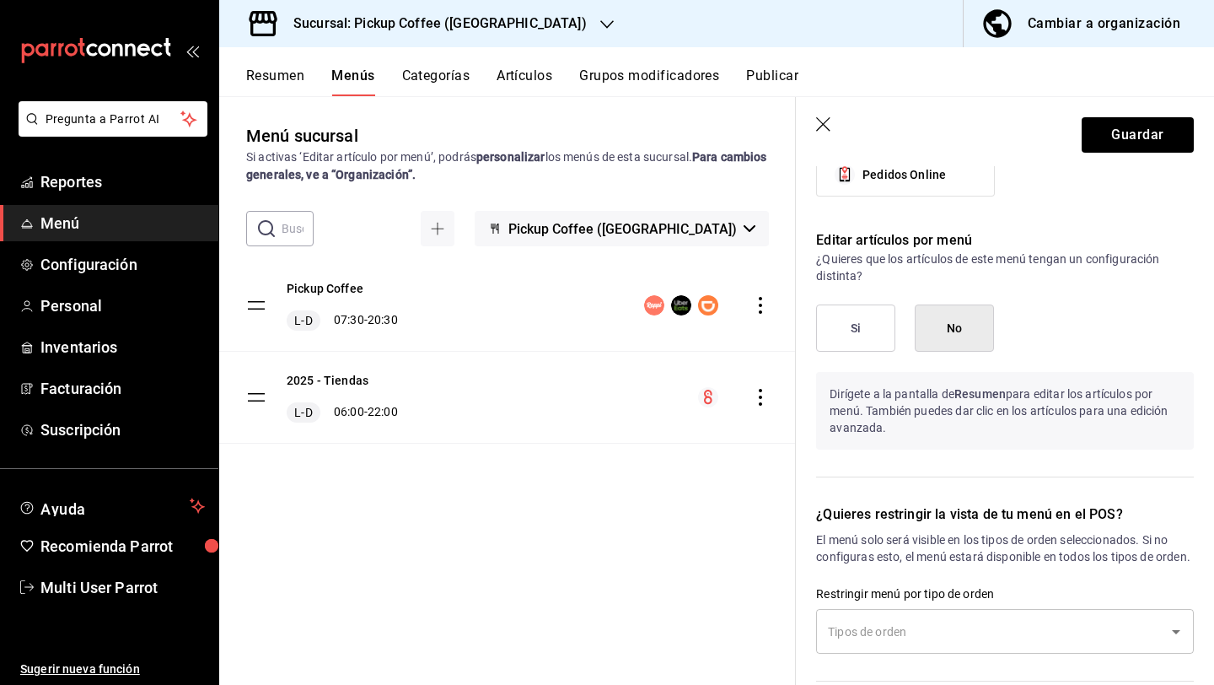
click at [826, 126] on icon "button" at bounding box center [824, 125] width 17 height 17
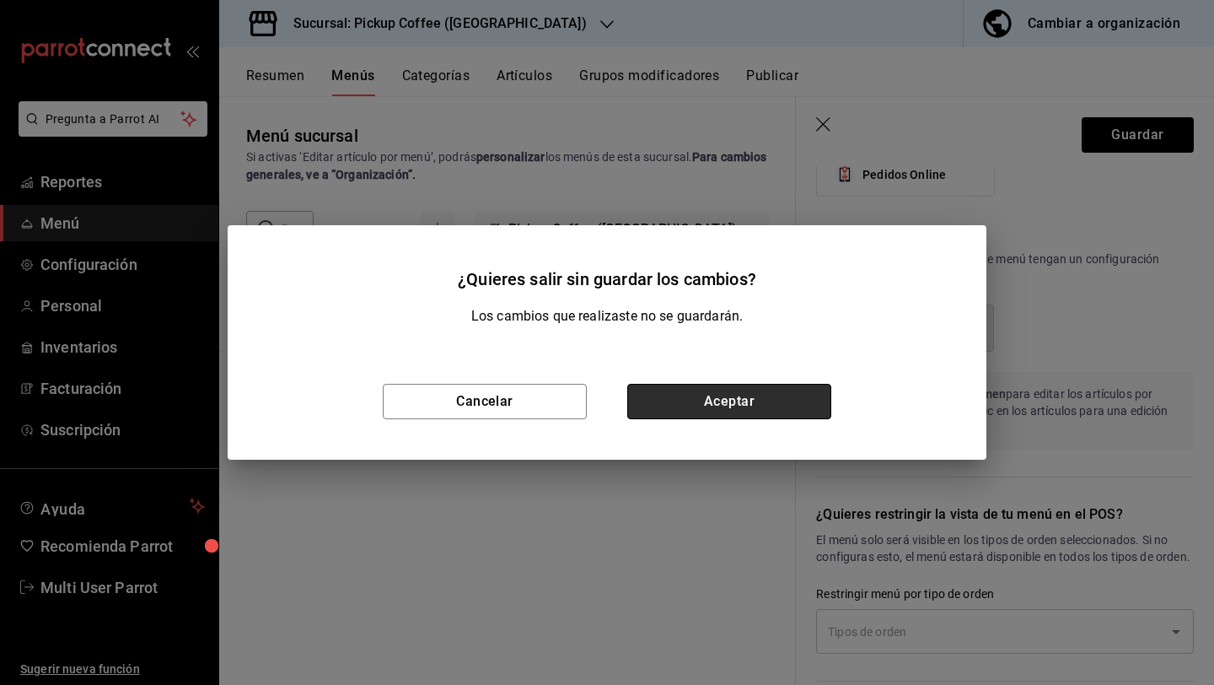
click at [721, 415] on button "Aceptar" at bounding box center [729, 401] width 204 height 35
checkbox input "false"
type input "1758657249235"
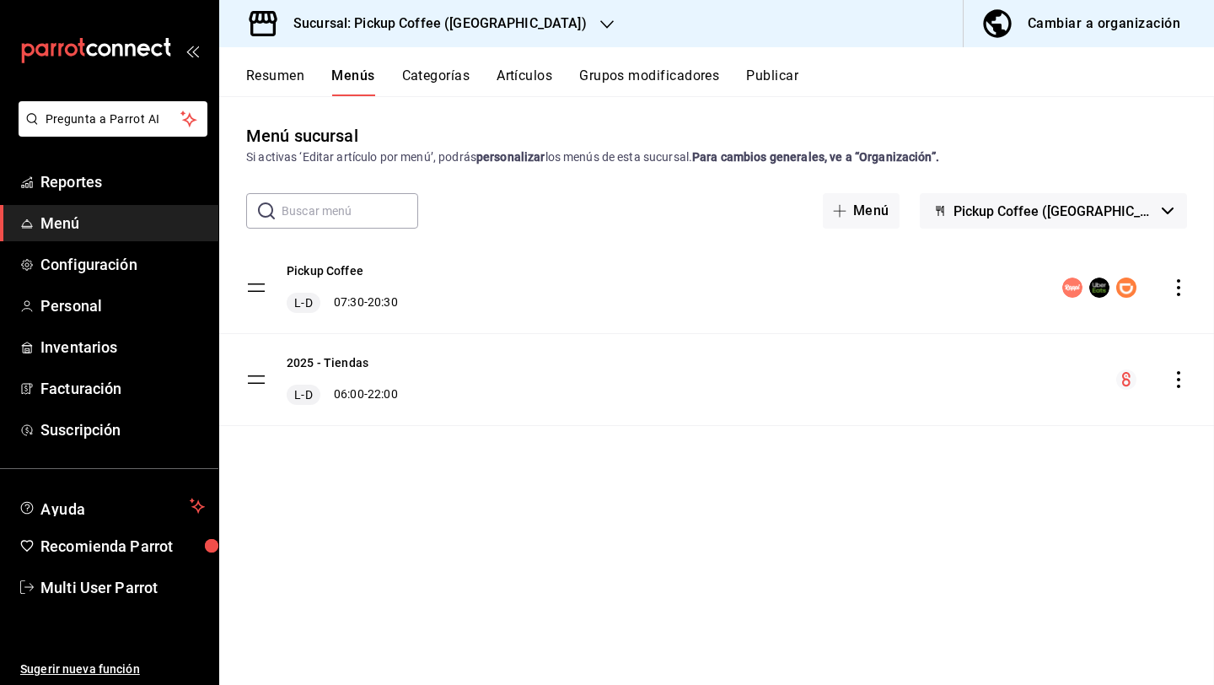
checkbox input "false"
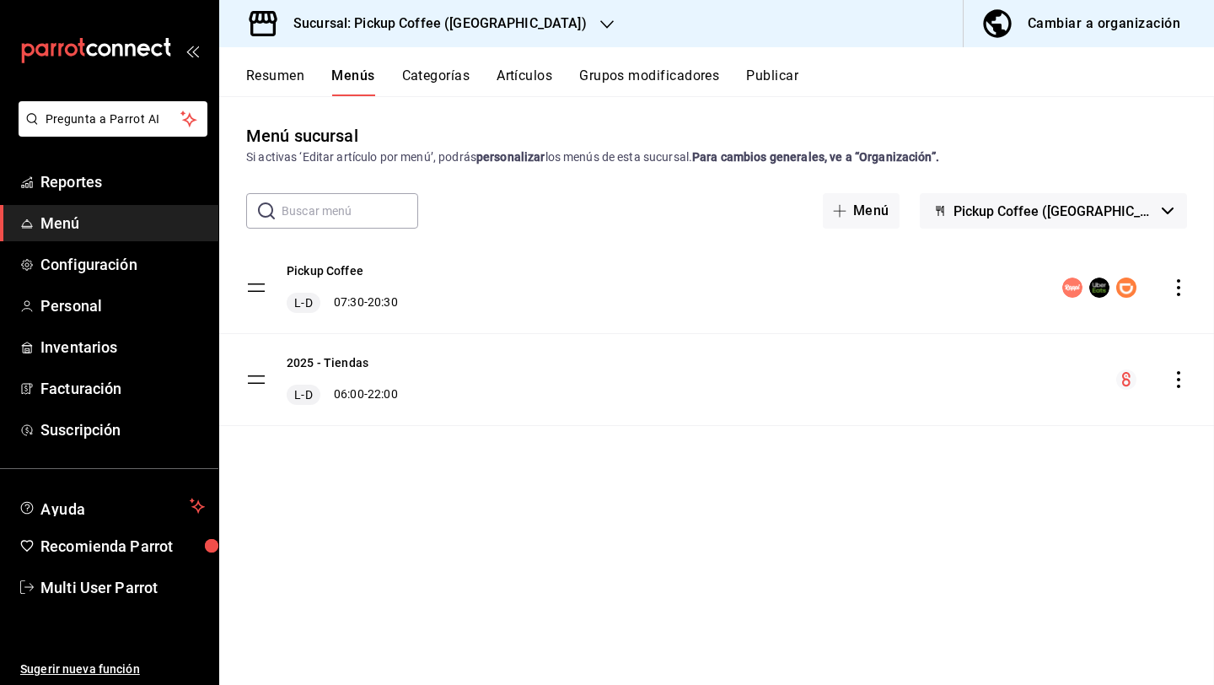
checkbox input "false"
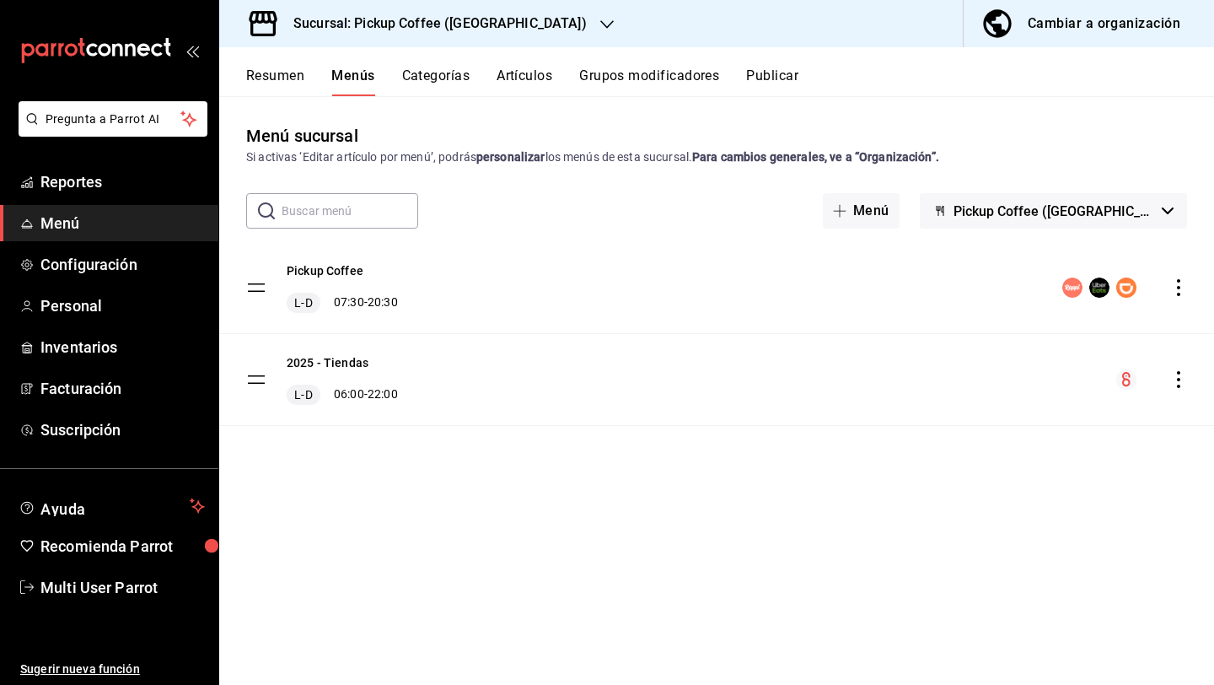
click at [292, 89] on button "Resumen" at bounding box center [275, 81] width 58 height 29
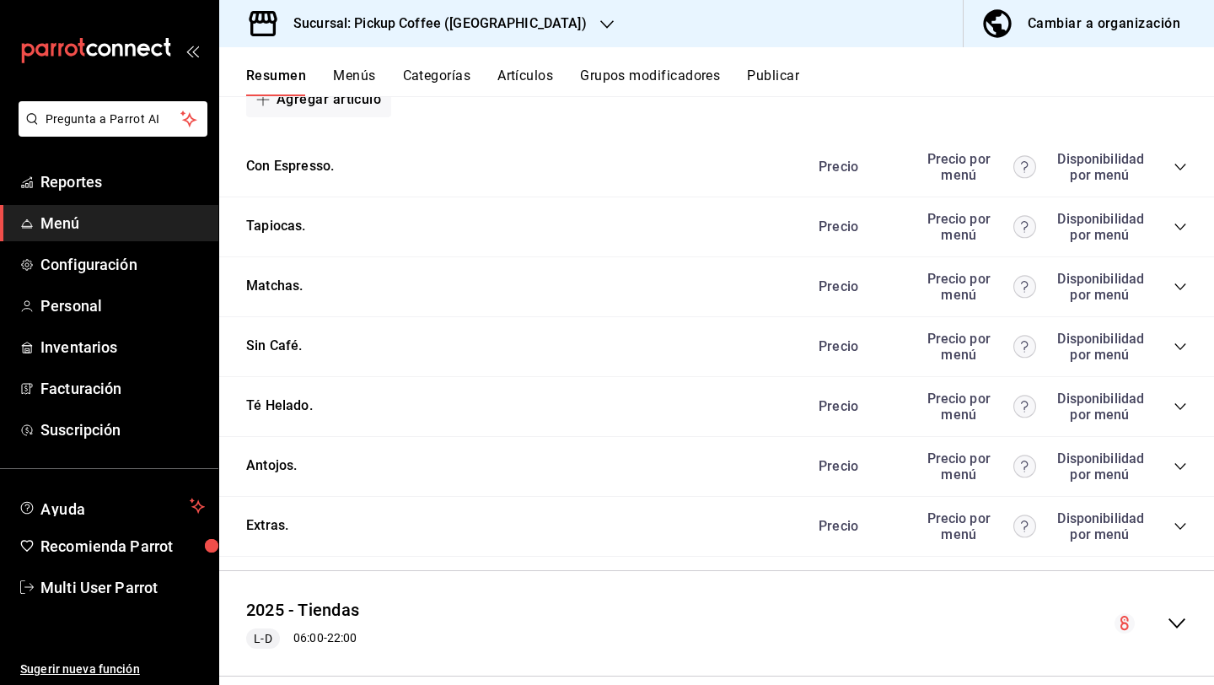
scroll to position [830, 0]
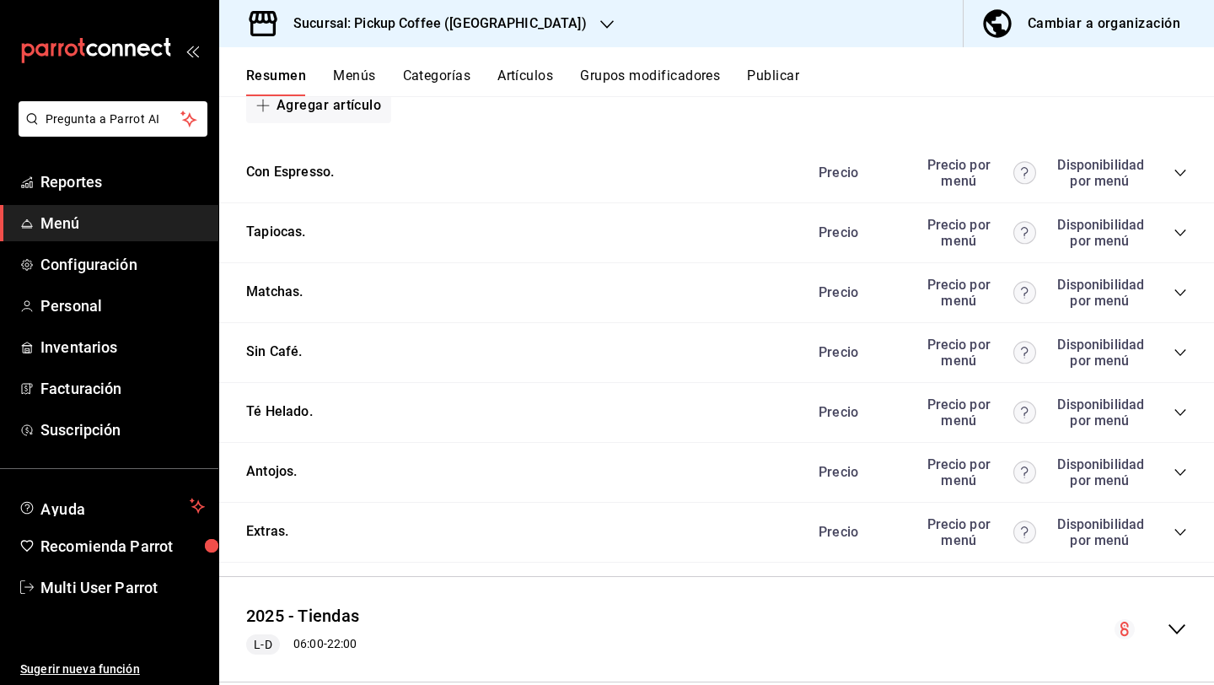
click at [1186, 287] on div "Matchas. [PERSON_NAME] por menú Disponibilidad por menú" at bounding box center [716, 293] width 995 height 60
click at [1182, 292] on icon "collapse-category-row" at bounding box center [1180, 292] width 11 height 7
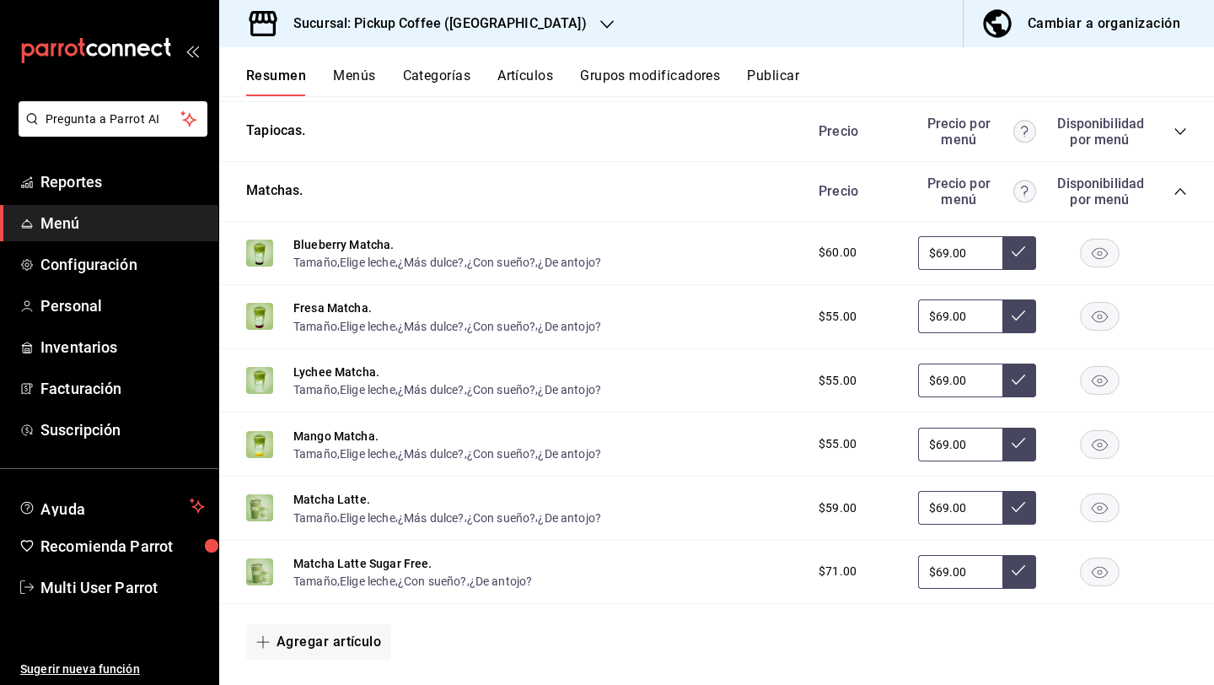
scroll to position [933, 0]
click at [1021, 263] on button at bounding box center [1020, 251] width 34 height 34
click at [1019, 318] on icon at bounding box center [1018, 313] width 13 height 13
click at [1025, 239] on button at bounding box center [1020, 251] width 34 height 34
click at [1019, 382] on icon at bounding box center [1018, 377] width 13 height 13
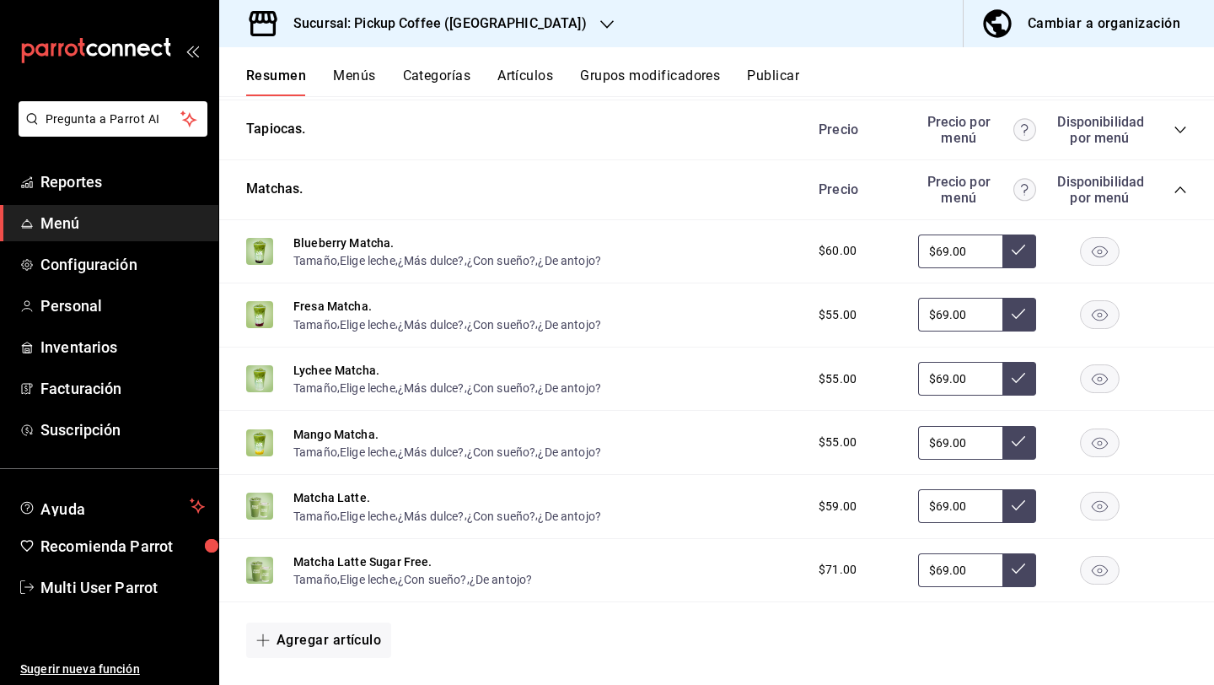
click at [1019, 428] on button at bounding box center [1020, 443] width 34 height 34
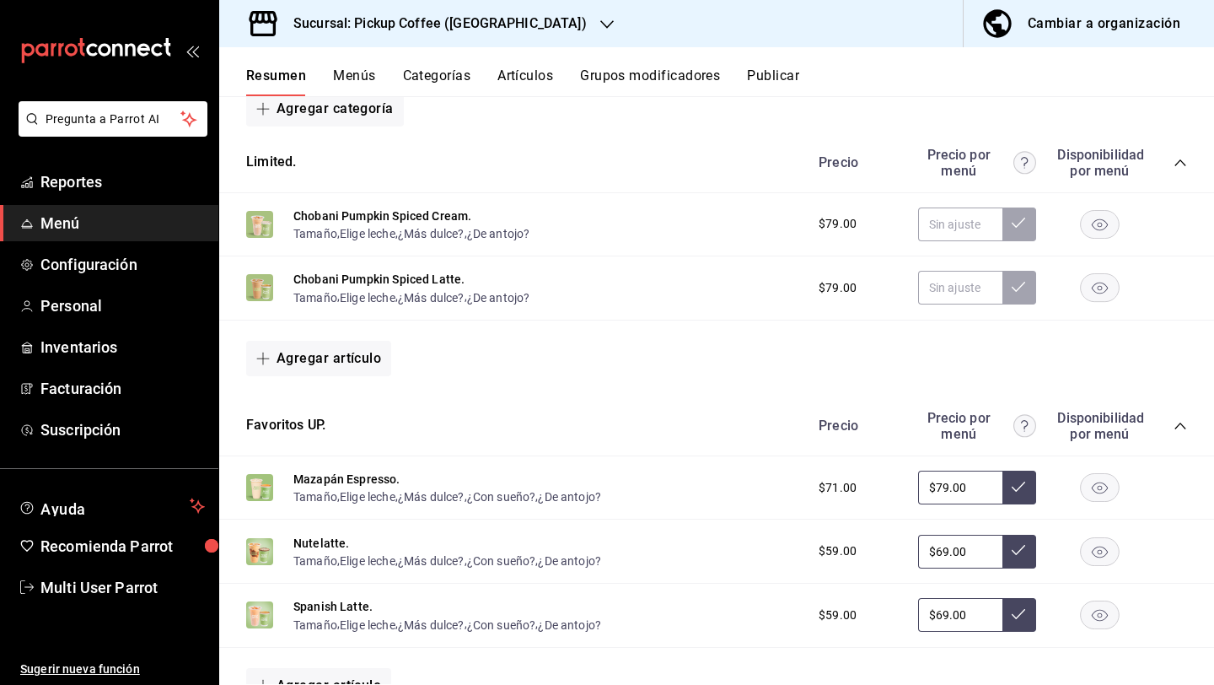
scroll to position [0, 0]
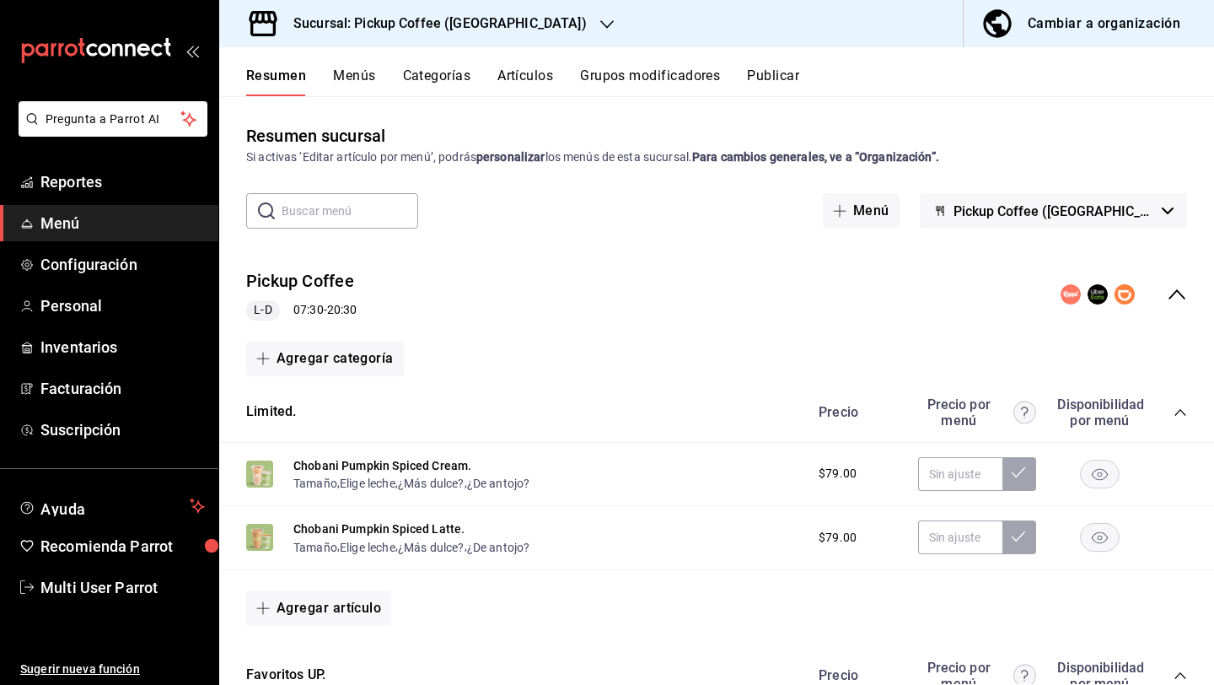
click at [367, 72] on button "Menús" at bounding box center [354, 81] width 42 height 29
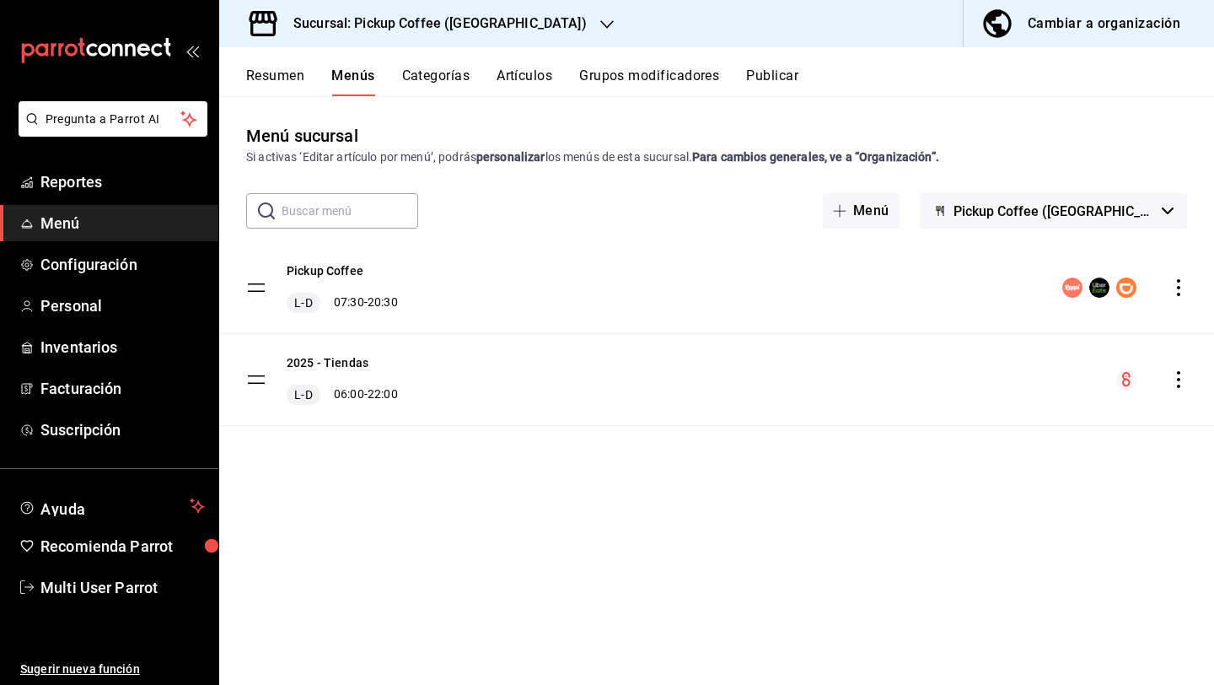
click at [1181, 292] on icon "actions" at bounding box center [1178, 287] width 17 height 17
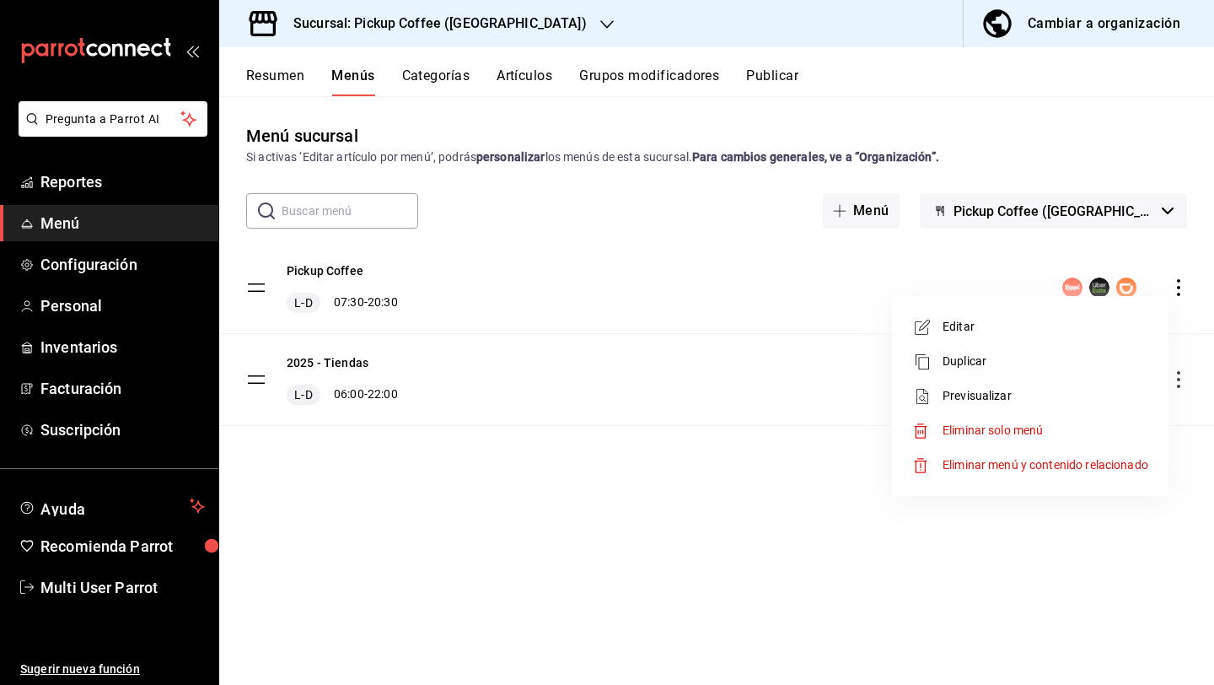
click at [1106, 215] on div at bounding box center [607, 342] width 1214 height 685
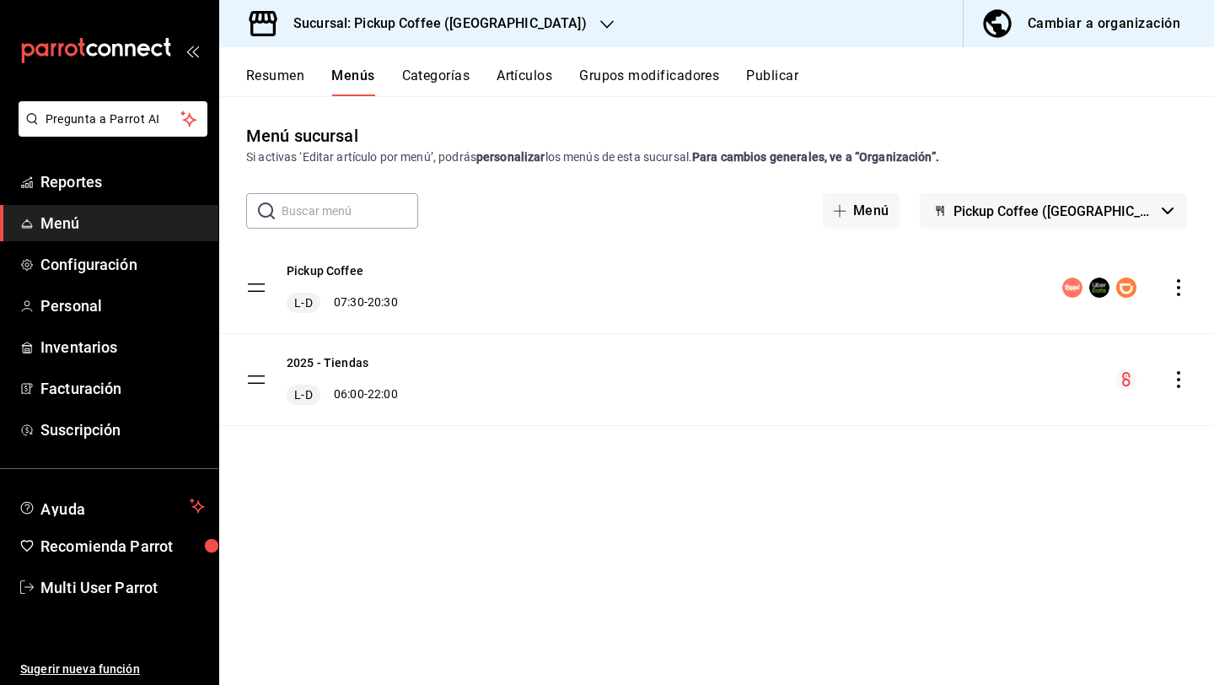
click at [1106, 217] on body "Pregunta a Parrot AI Reportes Menú Configuración Personal Inventarios Facturaci…" at bounding box center [607, 410] width 1214 height 820
click at [1106, 217] on span "Pickup Coffee ([GEOGRAPHIC_DATA])" at bounding box center [1055, 211] width 202 height 16
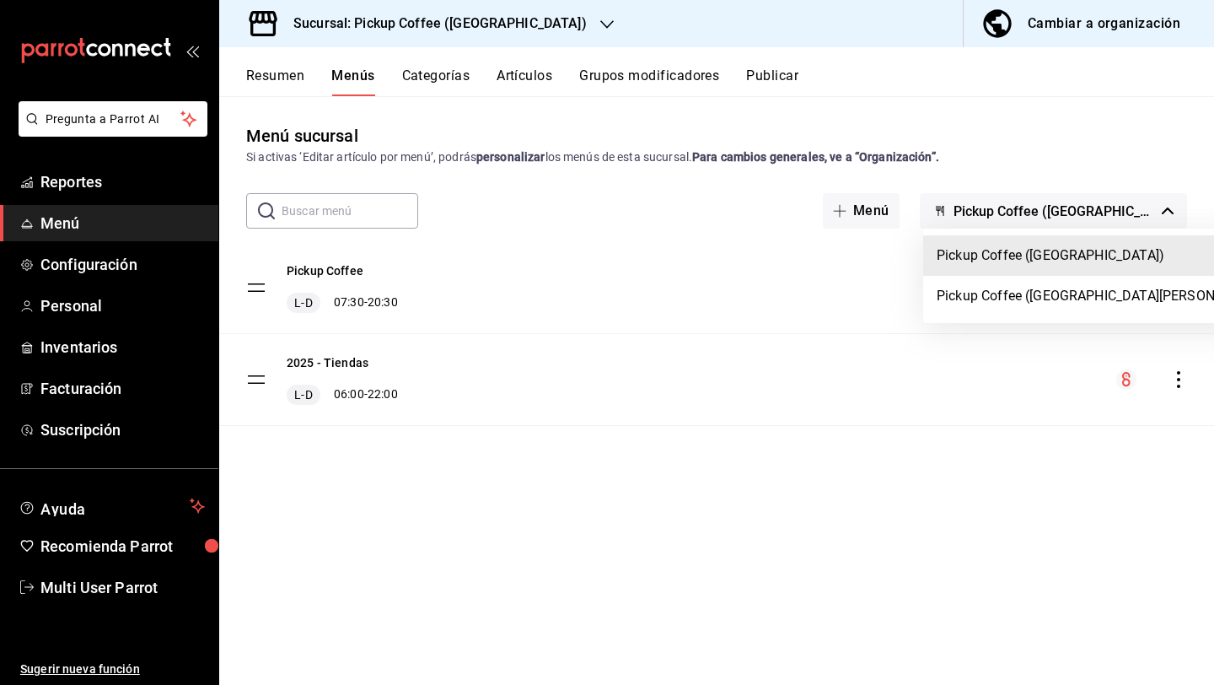
click at [1107, 217] on div at bounding box center [607, 342] width 1214 height 685
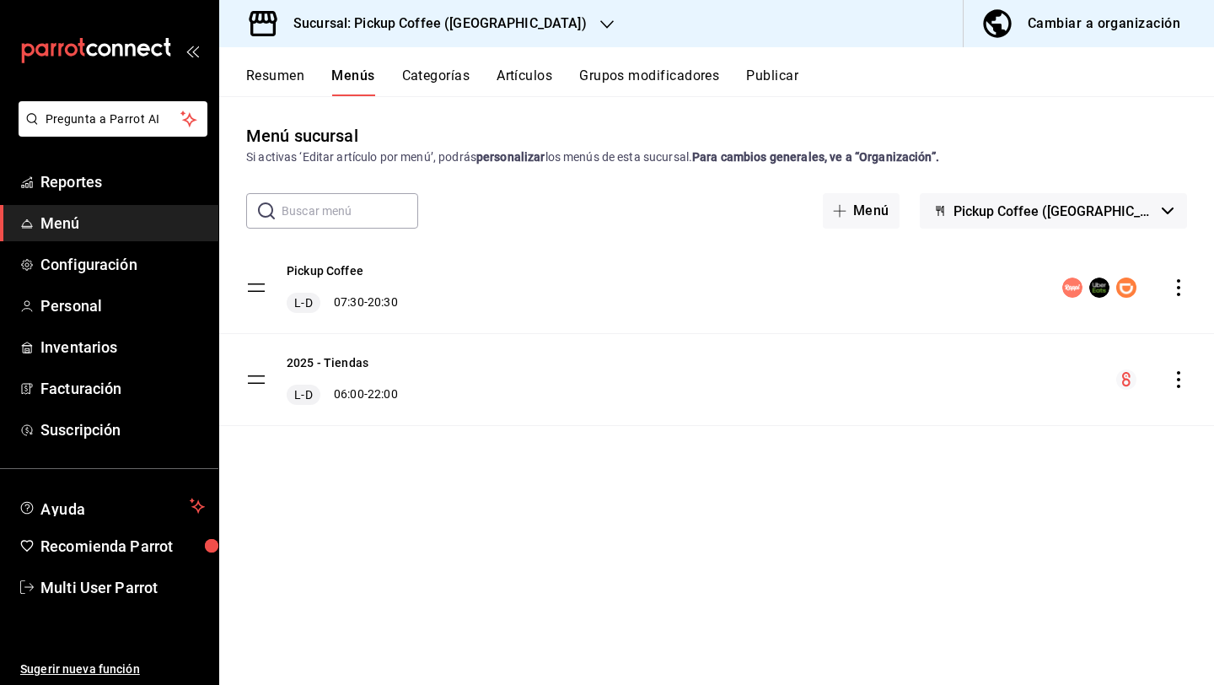
click at [1183, 281] on icon "actions" at bounding box center [1178, 287] width 17 height 17
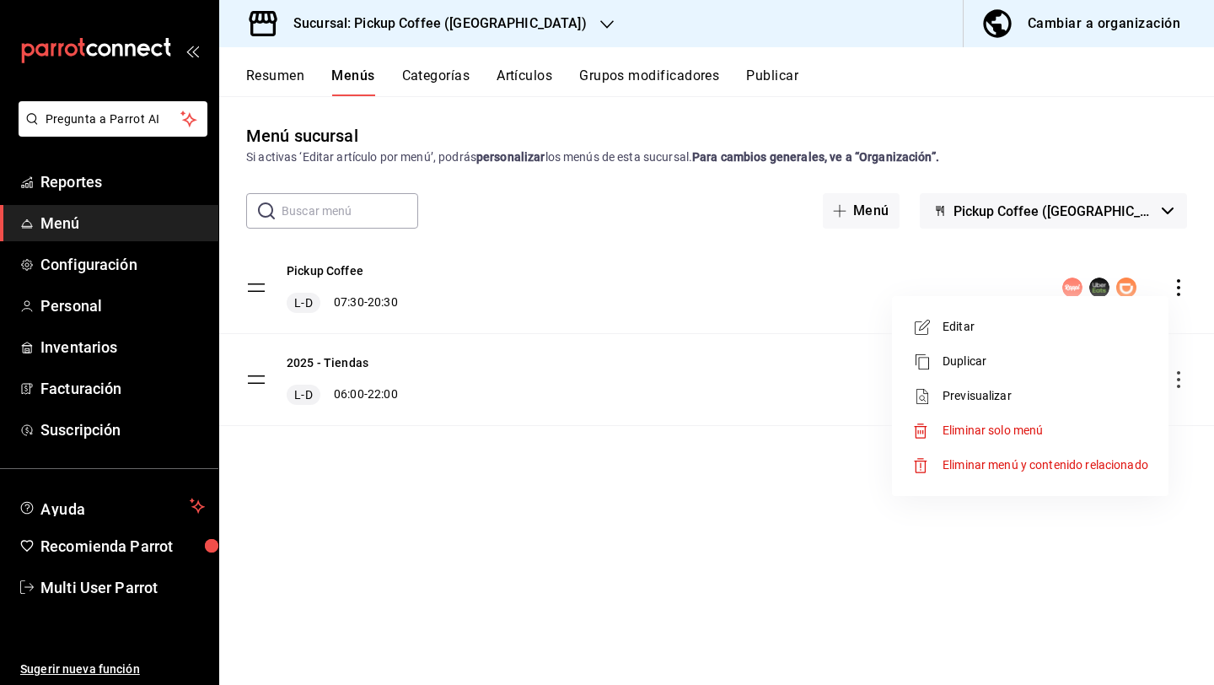
click at [821, 121] on div at bounding box center [607, 342] width 1214 height 685
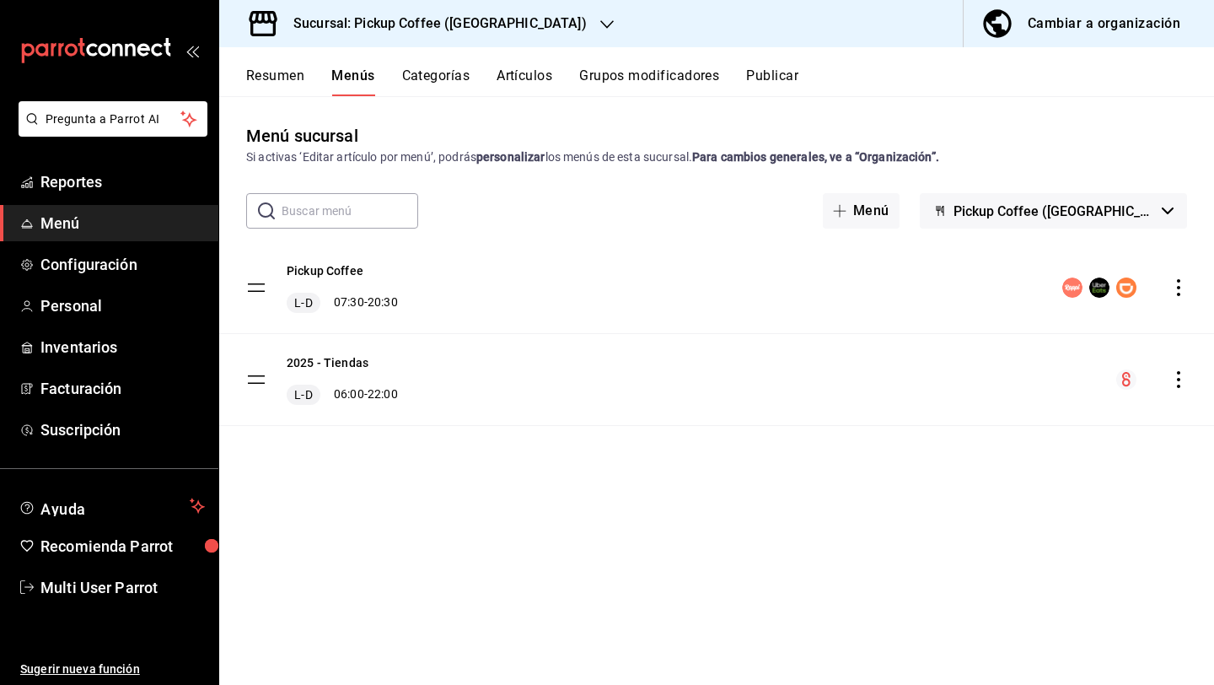
click at [776, 80] on button "Publicar" at bounding box center [772, 81] width 52 height 29
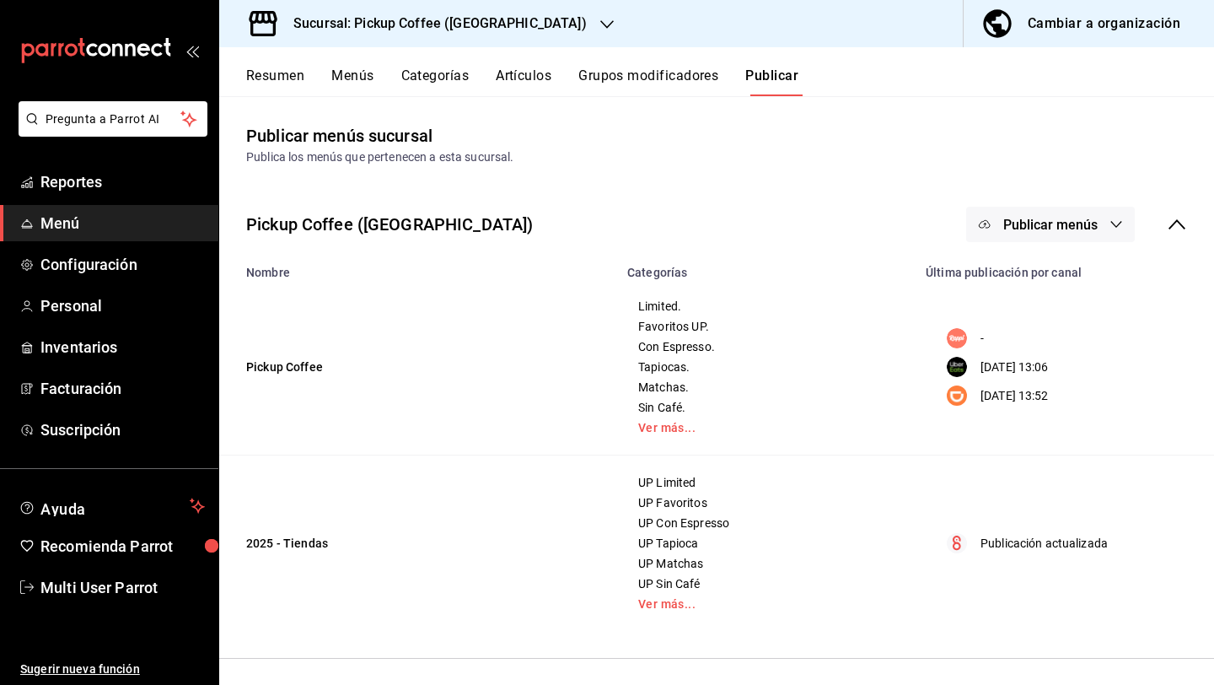
click at [998, 238] on button "Publicar menús" at bounding box center [1050, 224] width 169 height 35
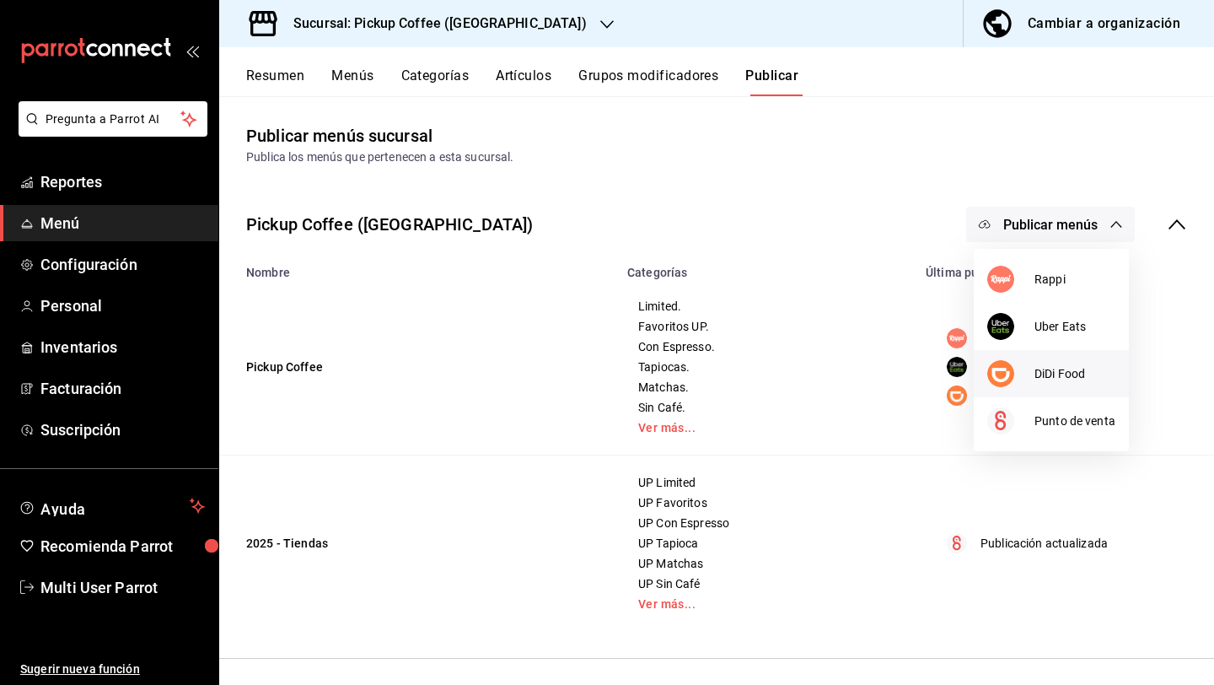
click at [1024, 357] on li "DiDi Food" at bounding box center [1051, 373] width 155 height 47
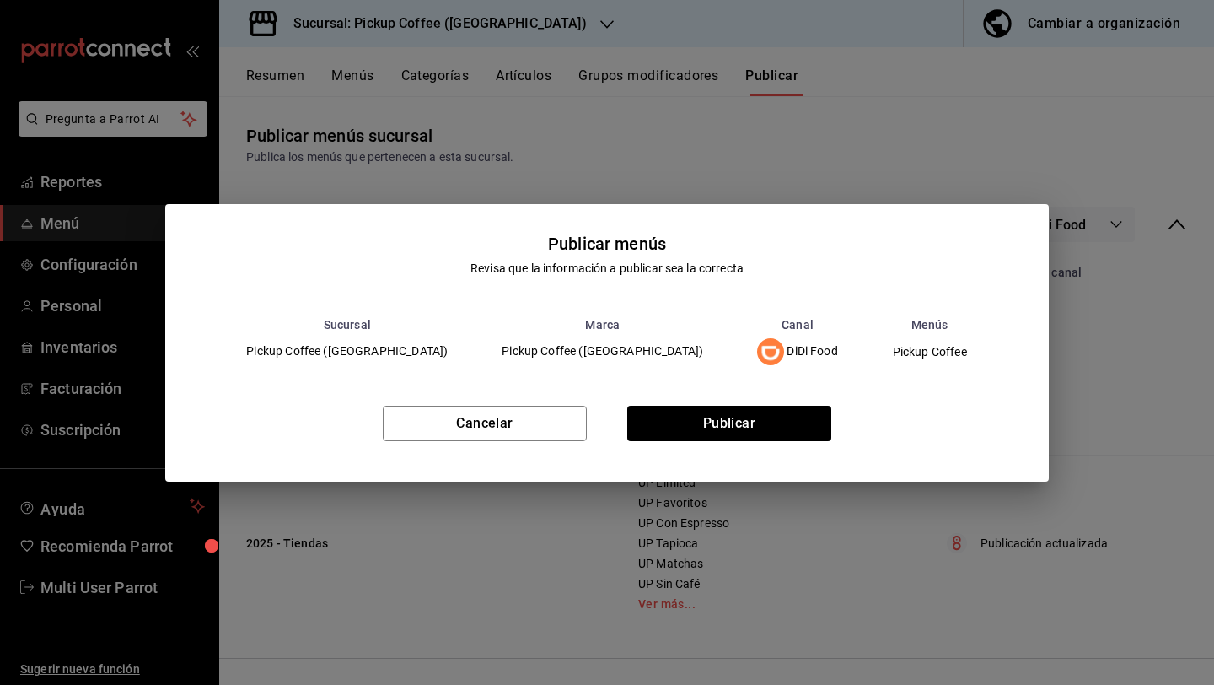
click at [806, 403] on div "Cancelar Publicar" at bounding box center [606, 430] width 883 height 103
click at [808, 422] on button "Publicar" at bounding box center [729, 423] width 204 height 35
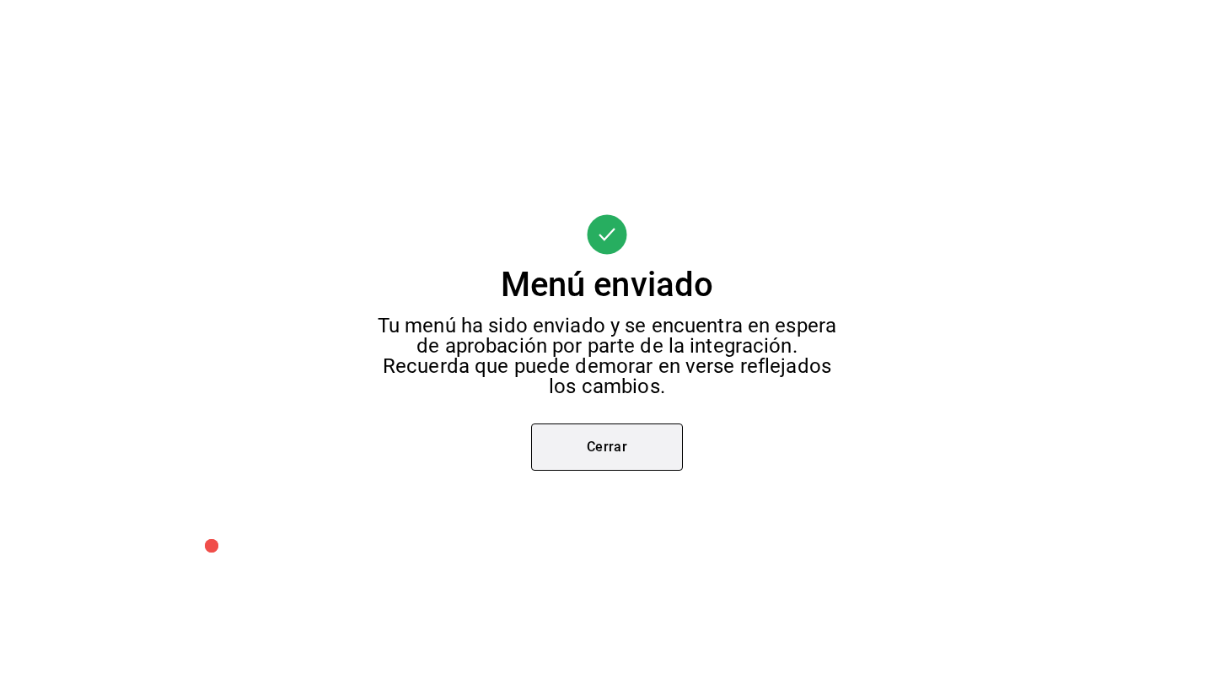
click at [646, 450] on button "Cerrar" at bounding box center [607, 446] width 152 height 47
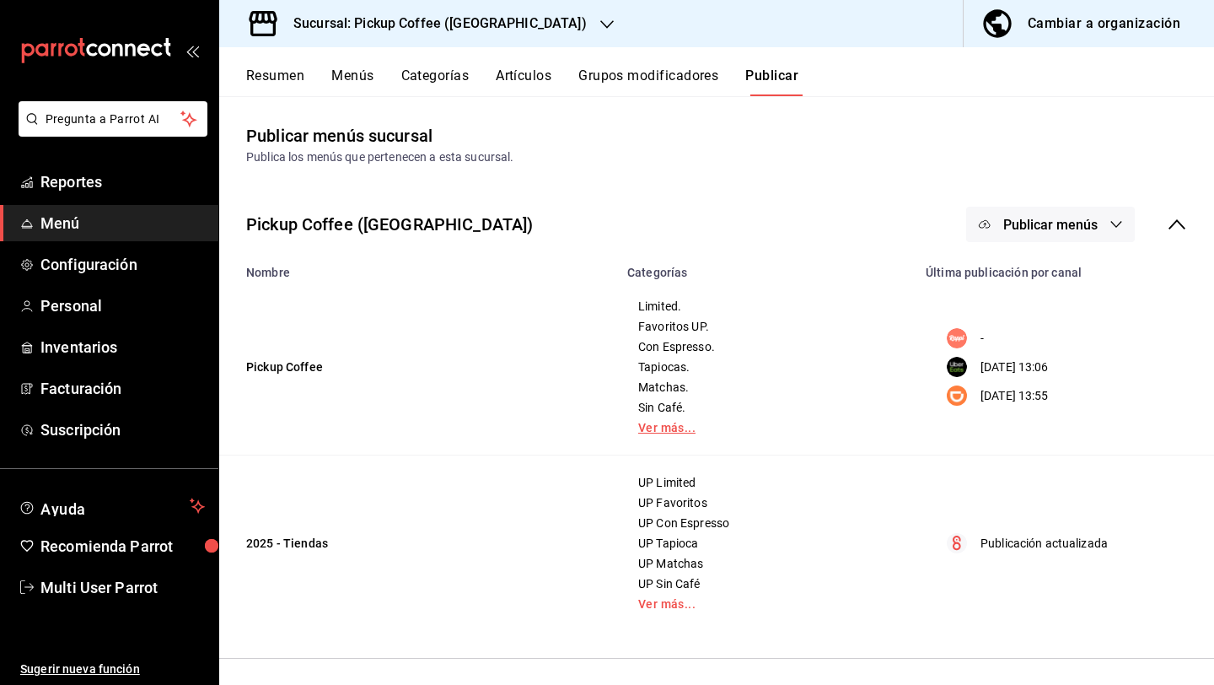
click at [653, 430] on link "Ver más..." at bounding box center [766, 428] width 256 height 12
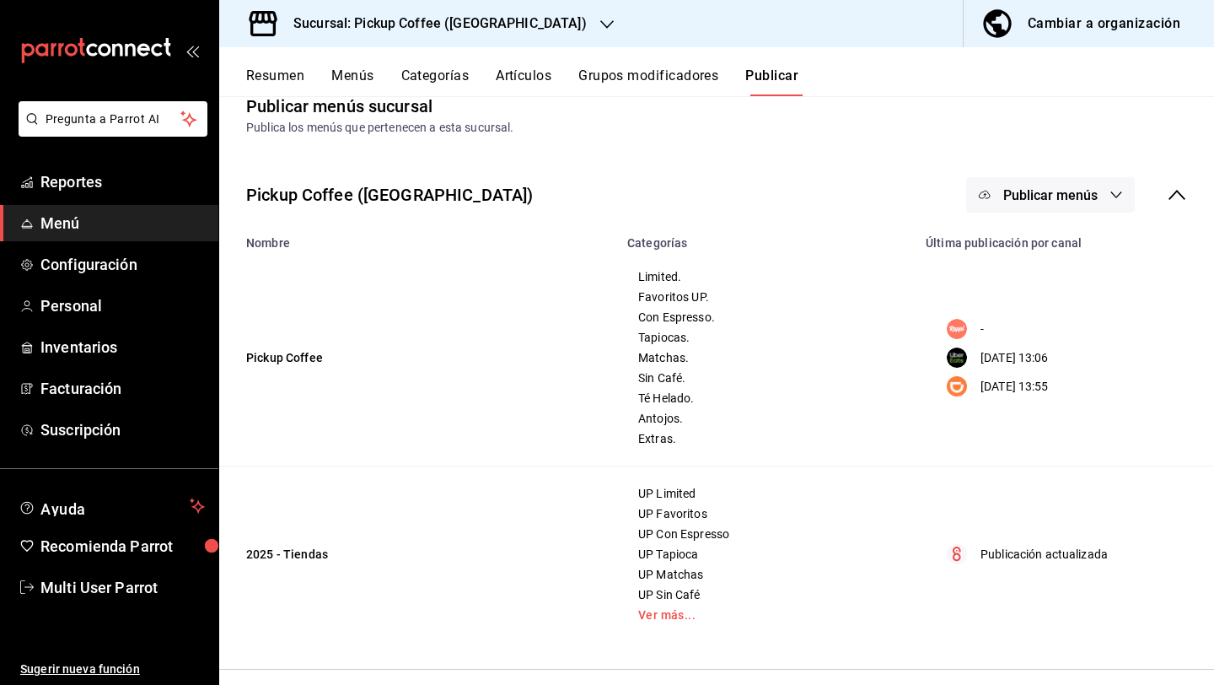
scroll to position [39, 0]
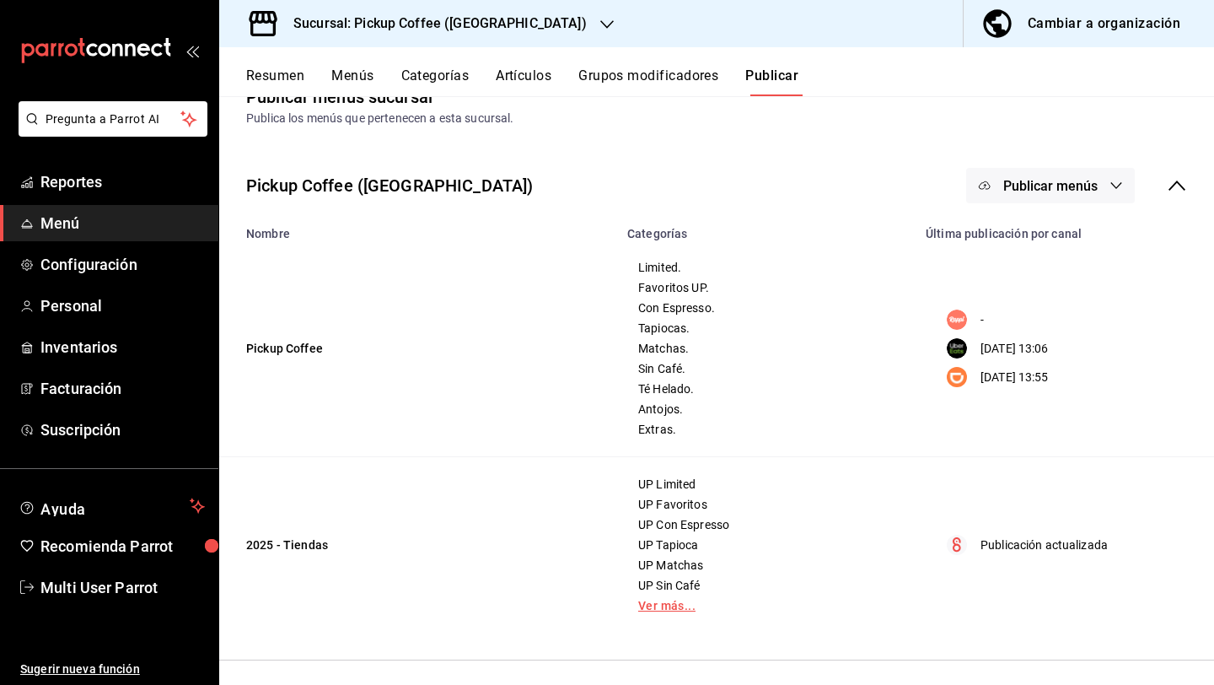
click at [661, 603] on link "Ver más..." at bounding box center [766, 606] width 256 height 12
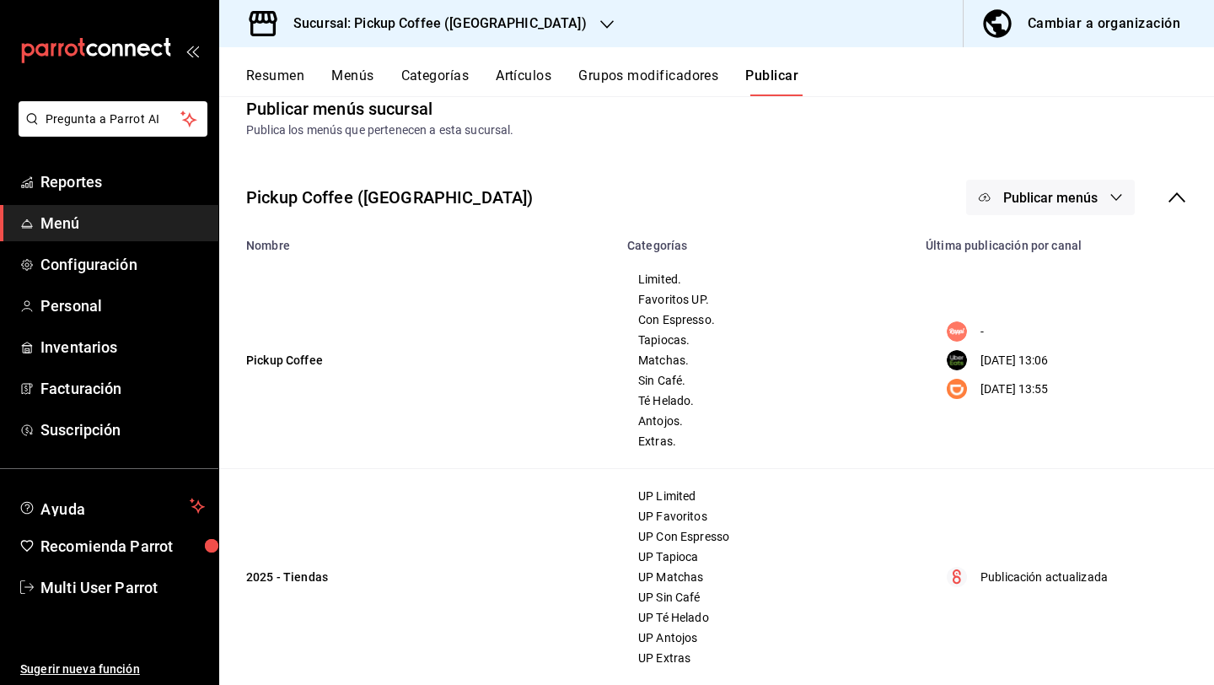
scroll to position [0, 0]
